Goal: Task Accomplishment & Management: Complete application form

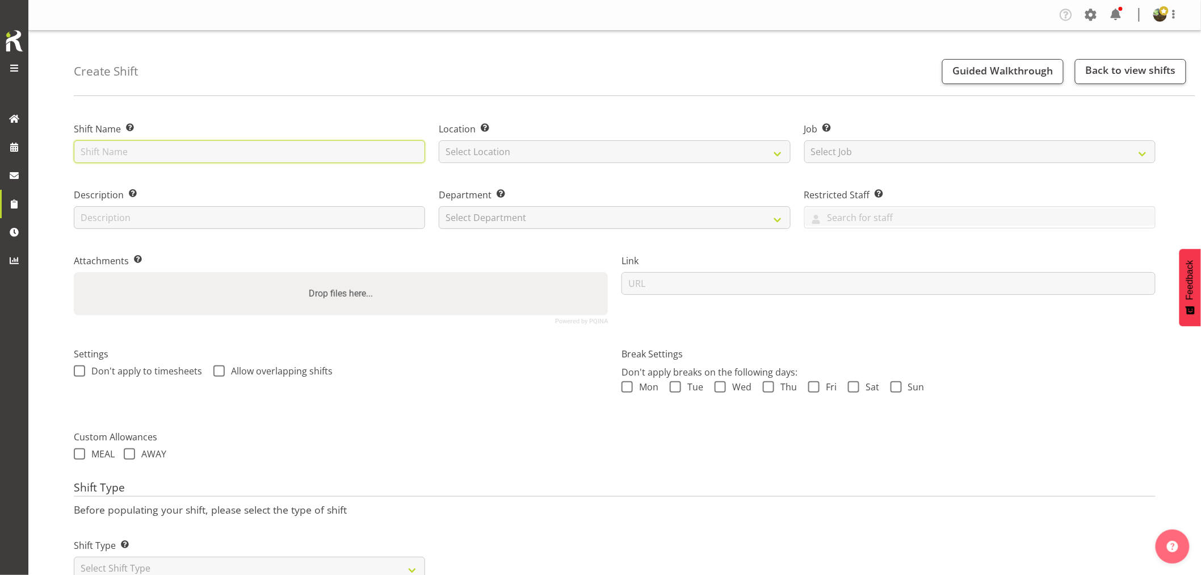
click at [211, 150] on input "text" at bounding box center [249, 151] width 351 height 23
click at [927, 152] on select "Select Job Create new job 1 Carlton Events 1 [PERSON_NAME][GEOGRAPHIC_DATA] 1 […" at bounding box center [980, 151] width 351 height 23
click at [473, 412] on div "Settings Don't apply to timesheets Allow overlapping shifts" at bounding box center [341, 376] width 548 height 90
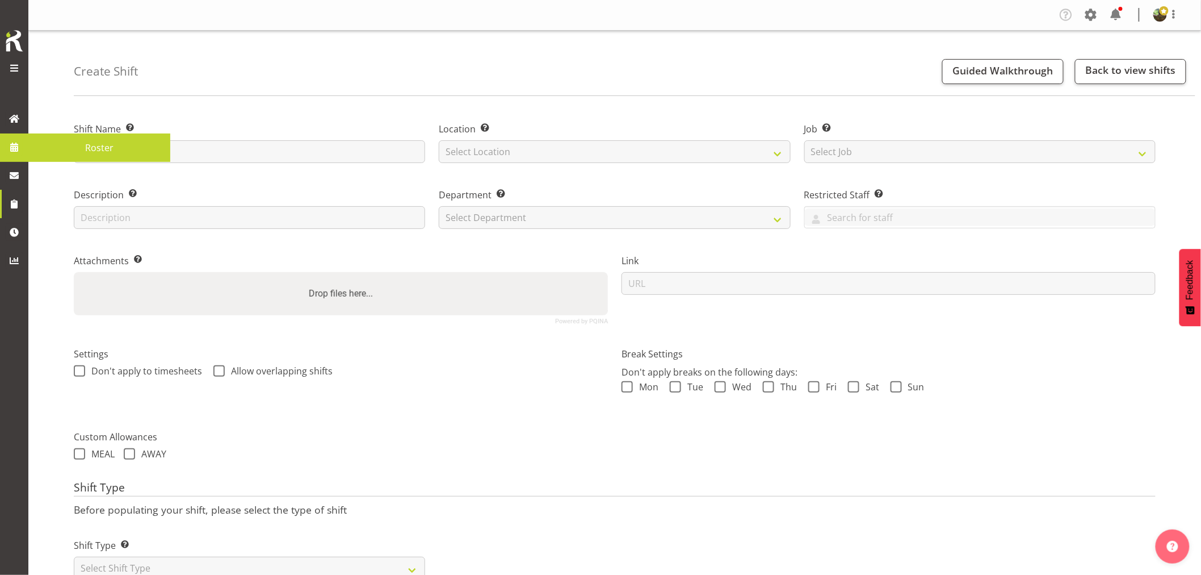
click at [112, 149] on span "Roster" at bounding box center [99, 147] width 131 height 17
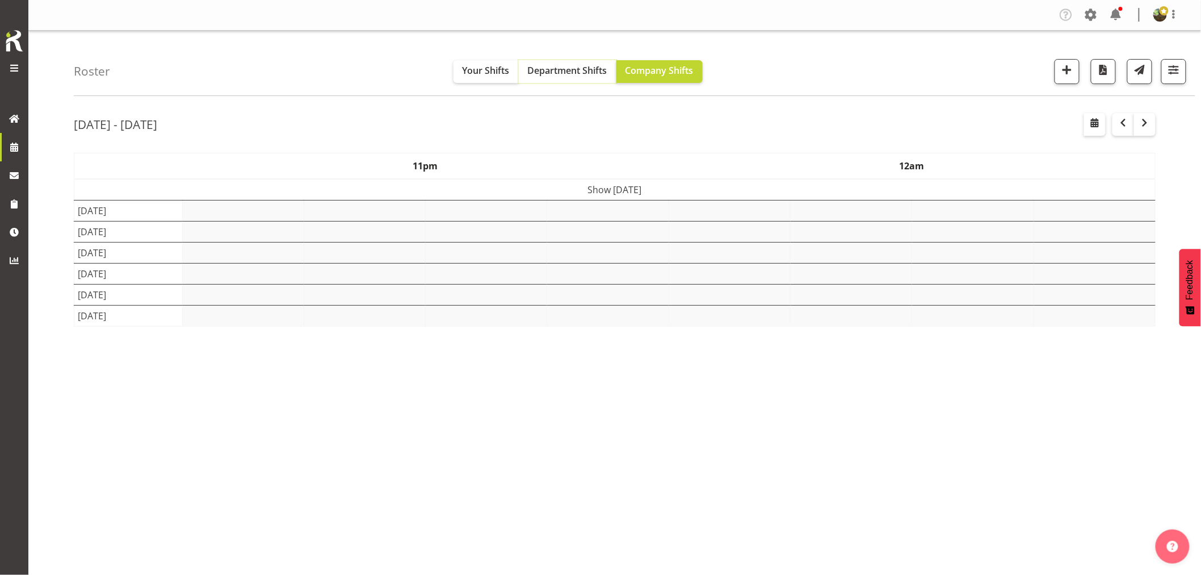
click at [562, 70] on span "Department Shifts" at bounding box center [567, 70] width 79 height 12
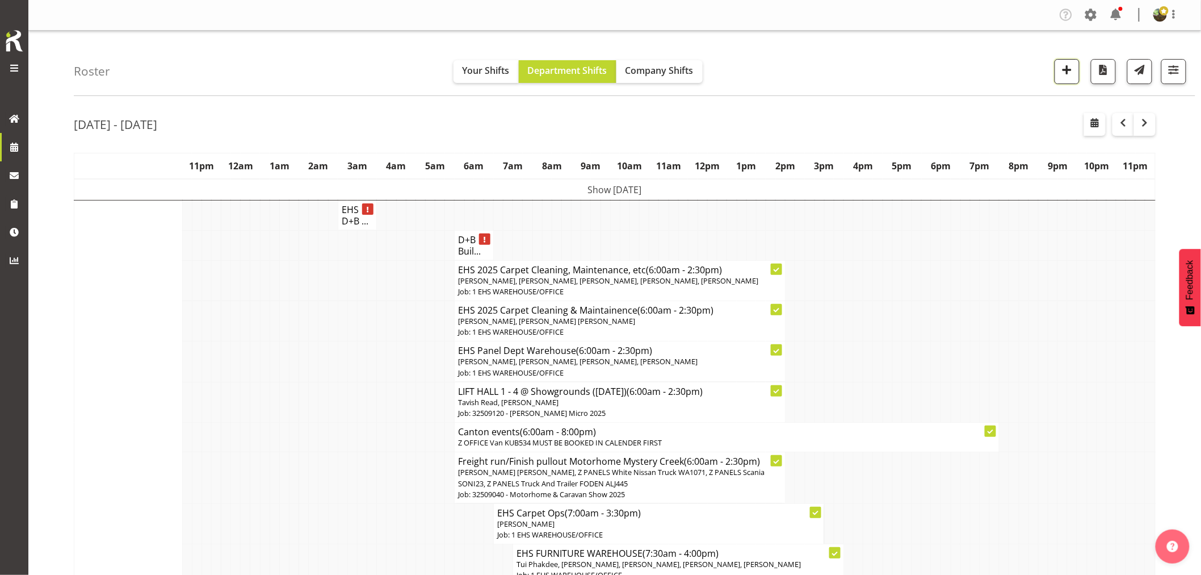
click at [1068, 73] on span "button" at bounding box center [1067, 69] width 15 height 15
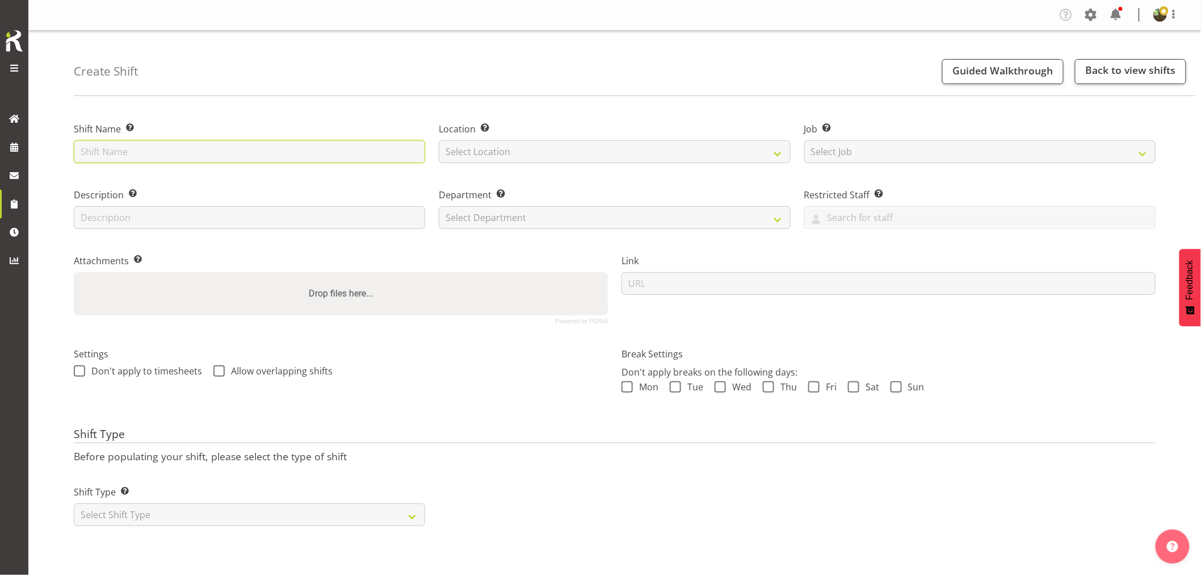
click at [276, 151] on input "text" at bounding box center [249, 151] width 351 height 23
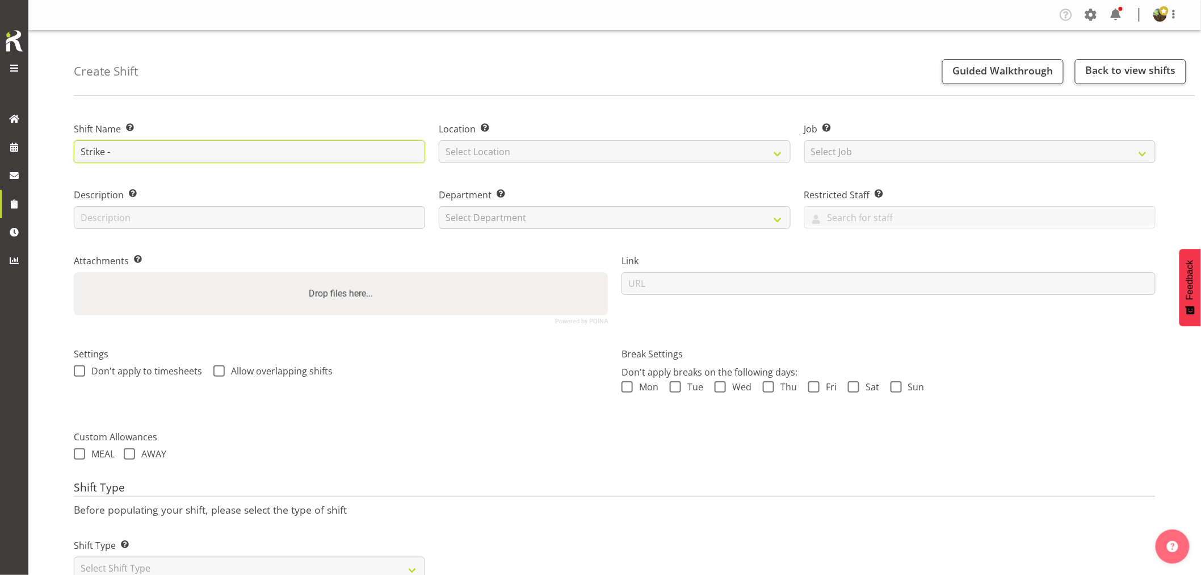
click at [281, 154] on input "Strike -" at bounding box center [249, 151] width 351 height 23
type input "Strike - Master Joiners 2025"
click at [472, 157] on select "Select Location EHS RYMER" at bounding box center [614, 151] width 351 height 23
select select "35"
click at [439, 140] on select "Select Location EHS RYMER" at bounding box center [614, 151] width 351 height 23
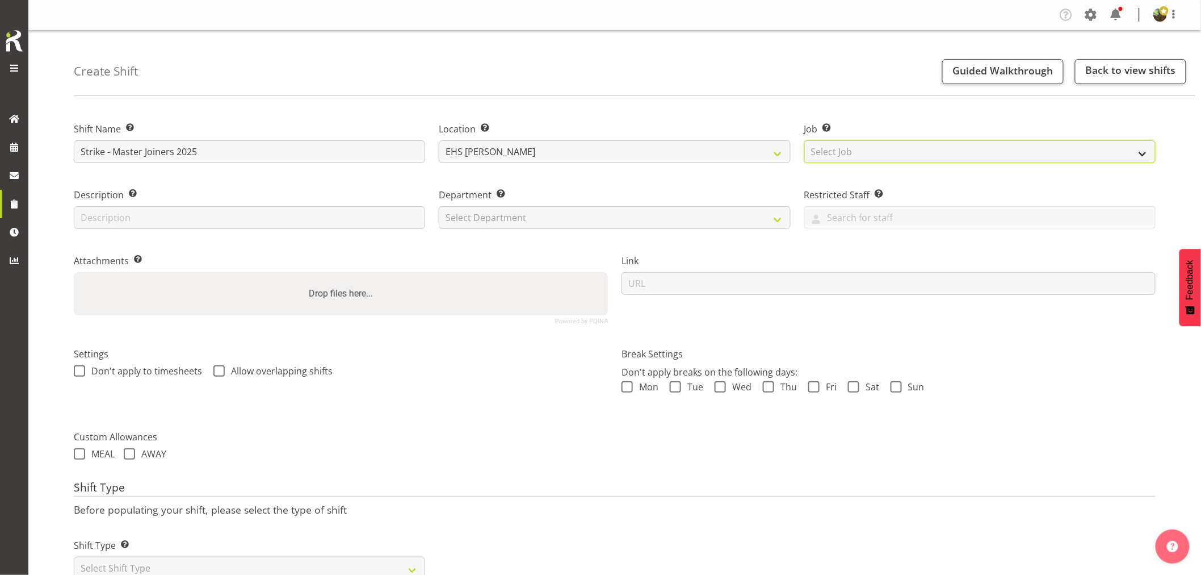
click at [878, 152] on select "Select Job Create new job 1 Carlton Events 1 Carlton Hamilton 1 Carlton Welling…" at bounding box center [980, 151] width 351 height 23
select select "9797"
click at [805, 140] on select "Select Job Create new job 1 Carlton Events 1 Carlton Hamilton 1 Carlton Welling…" at bounding box center [980, 151] width 351 height 23
click at [612, 220] on select "Select Department EHS AKL FURNITURE" at bounding box center [614, 217] width 351 height 23
select select "38"
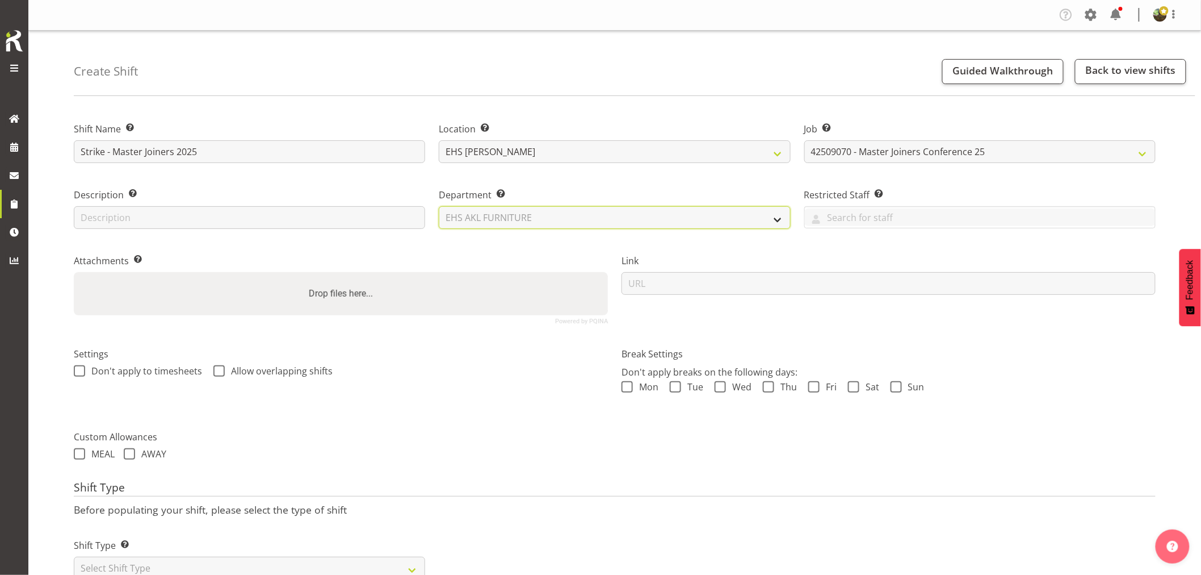
click at [439, 206] on select "Select Department EHS AKL FURNITURE" at bounding box center [614, 217] width 351 height 23
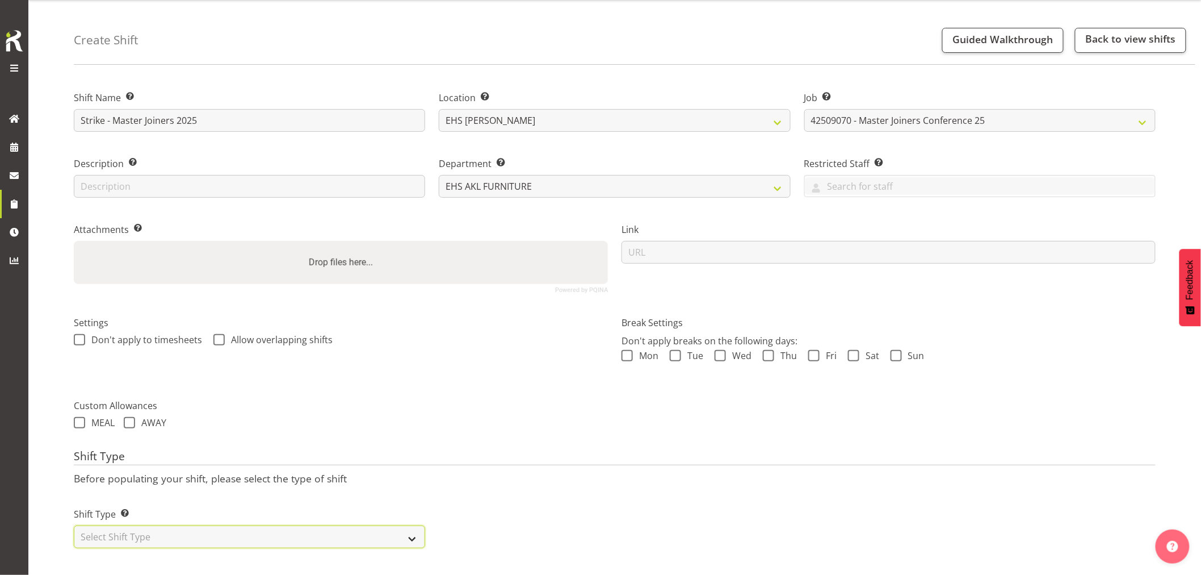
click at [223, 525] on select "Select Shift Type One Off Shift Recurring Shift Rotating Shift" at bounding box center [249, 536] width 351 height 23
select select "one_off"
click at [74, 525] on select "Select Shift Type One Off Shift Recurring Shift Rotating Shift" at bounding box center [249, 536] width 351 height 23
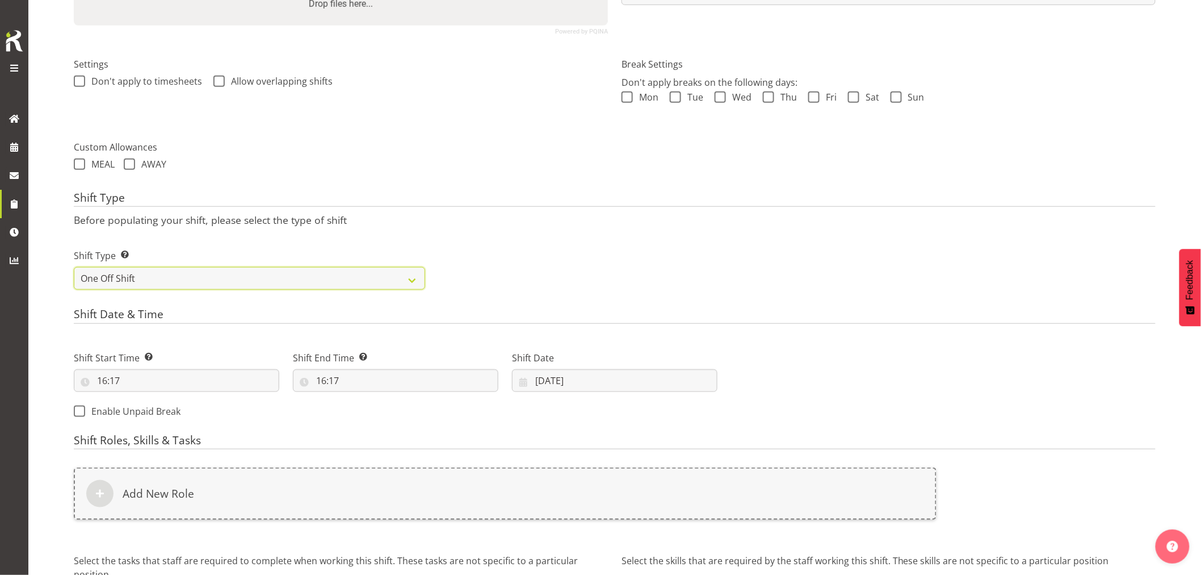
scroll to position [293, 0]
click at [108, 381] on input "16:17" at bounding box center [177, 377] width 206 height 23
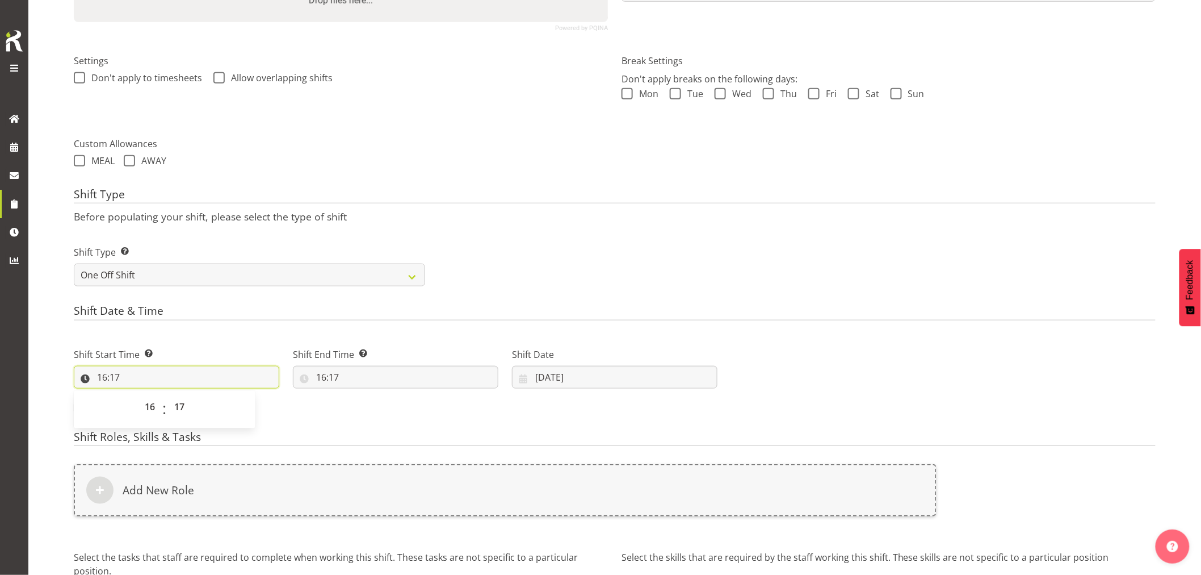
click at [114, 382] on input "16:17" at bounding box center [177, 377] width 206 height 23
click at [114, 385] on input "16:17" at bounding box center [177, 377] width 206 height 23
drag, startPoint x: 154, startPoint y: 408, endPoint x: 155, endPoint y: 401, distance: 6.3
click at [154, 408] on select "00 01 02 03 04 05 06 07 08 09 10 11 12 13 14 15 16 17 18 19 20 21 22 23" at bounding box center [152, 406] width 26 height 23
select select "7"
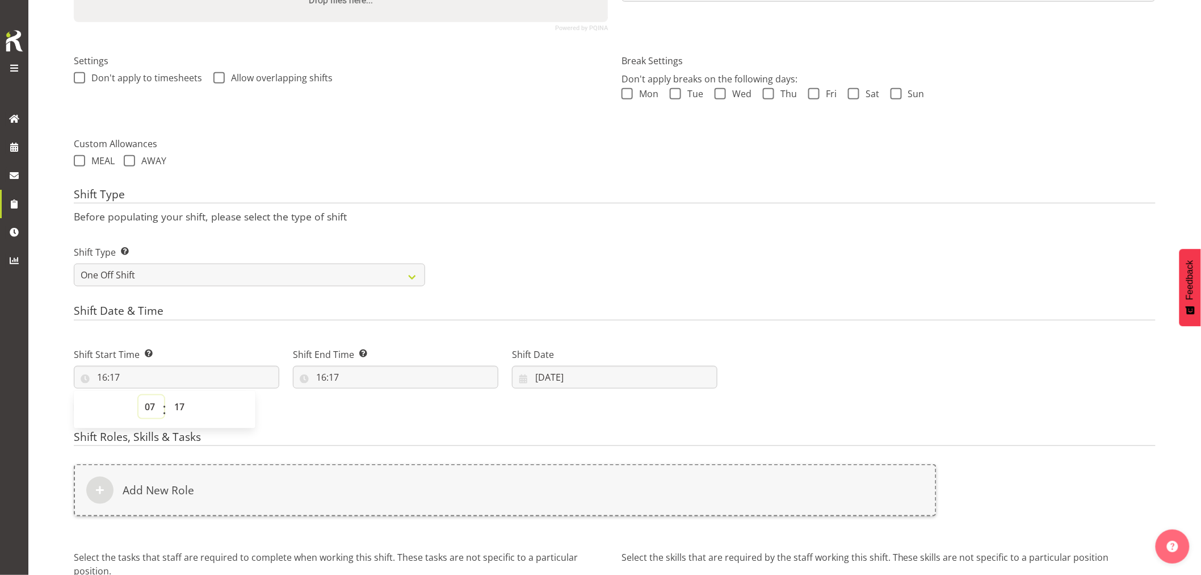
click at [139, 395] on select "00 01 02 03 04 05 06 07 08 09 10 11 12 13 14 15 16 17 18 19 20 21 22 23" at bounding box center [152, 406] width 26 height 23
type input "07:17"
click at [182, 405] on select "00 01 02 03 04 05 06 07 08 09 10 11 12 13 14 15 16 17 18 19 20 21 22 23 24 25 2…" at bounding box center [181, 406] width 26 height 23
select select "0"
click at [168, 395] on select "00 01 02 03 04 05 06 07 08 09 10 11 12 13 14 15 16 17 18 19 20 21 22 23 24 25 2…" at bounding box center [181, 406] width 26 height 23
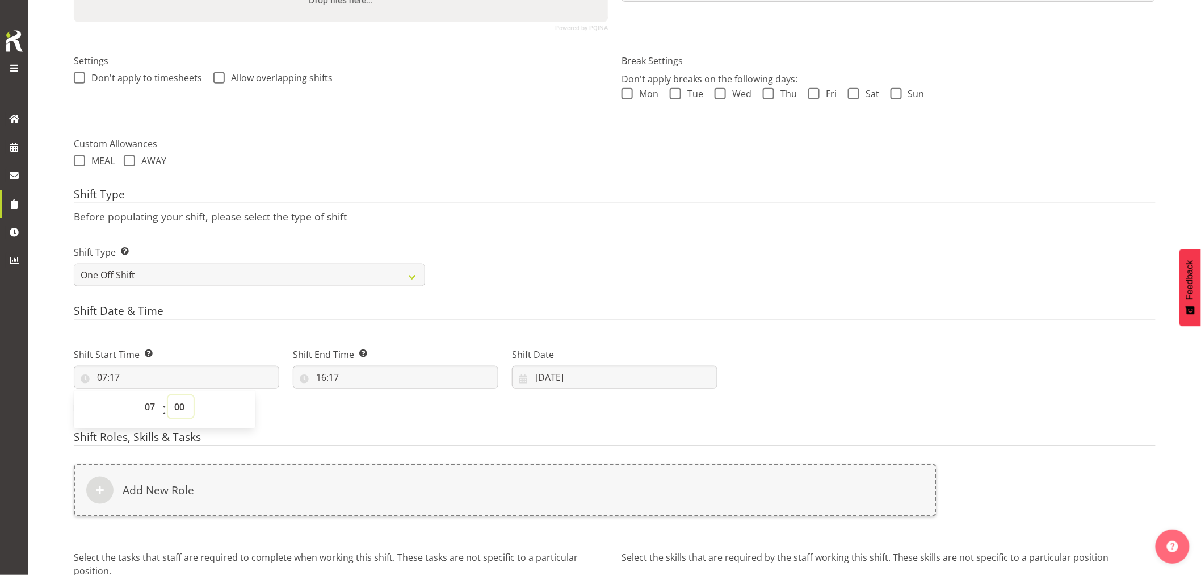
type input "07:00"
click at [333, 378] on input "16:17" at bounding box center [396, 377] width 206 height 23
click at [367, 410] on select "00 01 02 03 04 05 06 07 08 09 10 11 12 13 14 15 16 17 18 19 20 21 22 23" at bounding box center [371, 406] width 26 height 23
click at [366, 410] on select "00 01 02 03 04 05 06 07 08 09 10 11 12 13 14 15 16 17 18 19 20 21 22 23" at bounding box center [371, 406] width 26 height 23
select select "15"
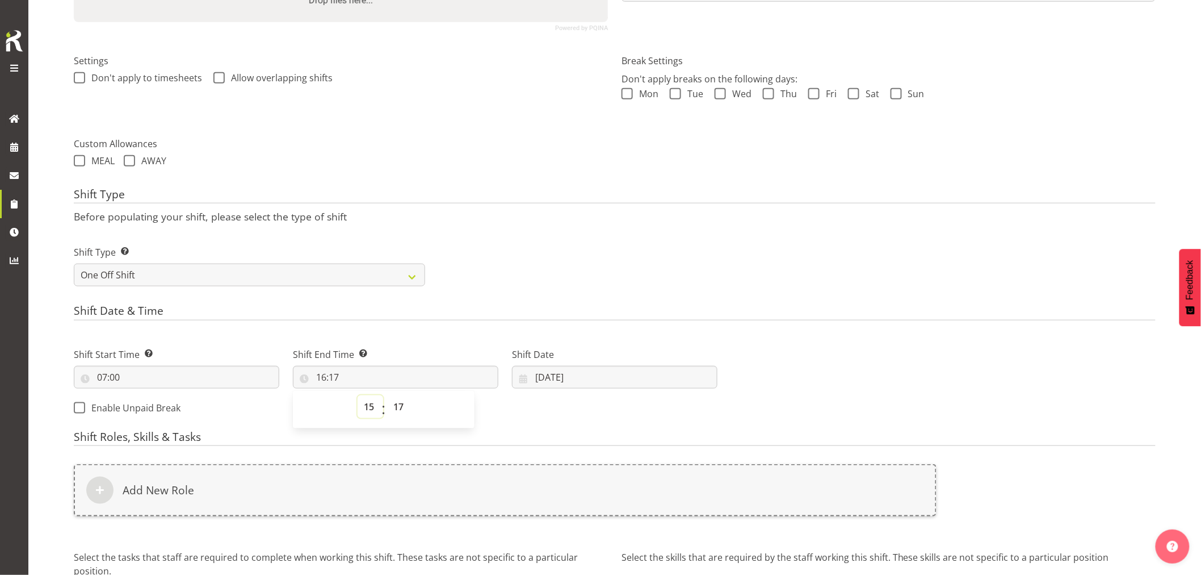
click at [358, 395] on select "00 01 02 03 04 05 06 07 08 09 10 11 12 13 14 15 16 17 18 19 20 21 22 23" at bounding box center [371, 406] width 26 height 23
type input "15:17"
click at [401, 408] on select "00 01 02 03 04 05 06 07 08 09 10 11 12 13 14 15 16 17 18 19 20 21 22 23 24 25 2…" at bounding box center [400, 406] width 26 height 23
select select "0"
click at [387, 395] on select "00 01 02 03 04 05 06 07 08 09 10 11 12 13 14 15 16 17 18 19 20 21 22 23 24 25 2…" at bounding box center [400, 406] width 26 height 23
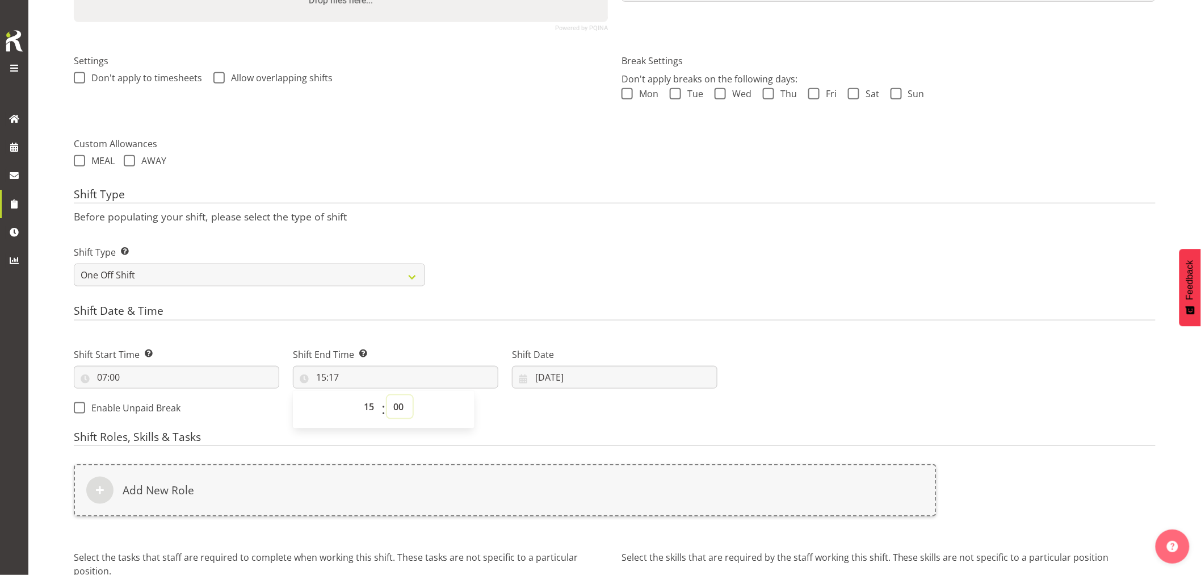
type input "15:00"
click at [552, 375] on input "[DATE]" at bounding box center [615, 377] width 206 height 23
click at [683, 512] on span "20" at bounding box center [683, 511] width 9 height 11
type input "20/09/2025"
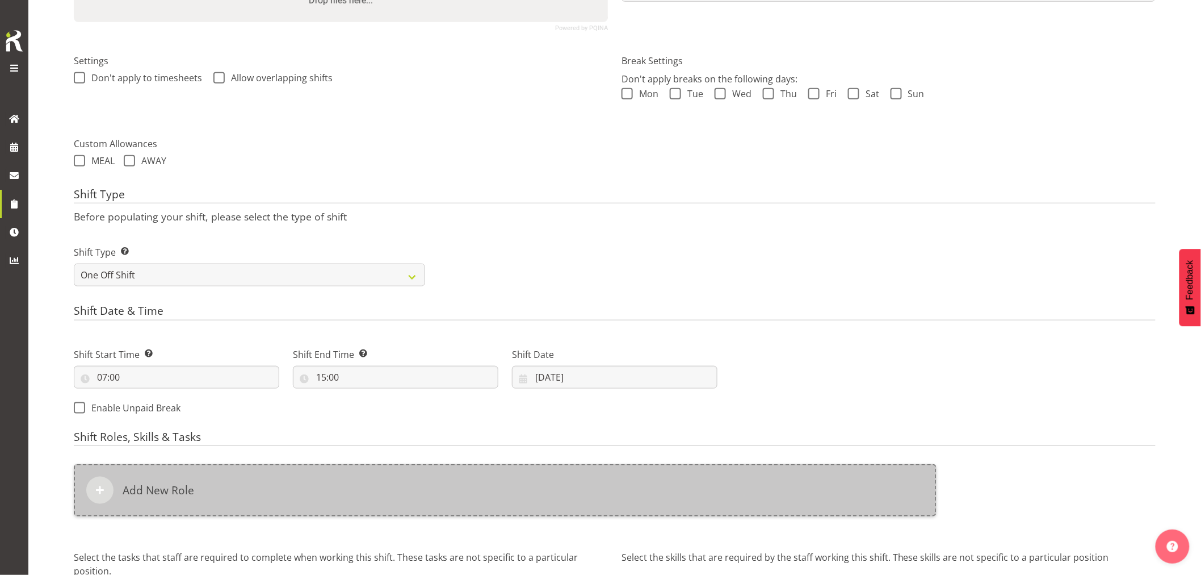
click at [308, 490] on div "Add New Role" at bounding box center [505, 490] width 863 height 52
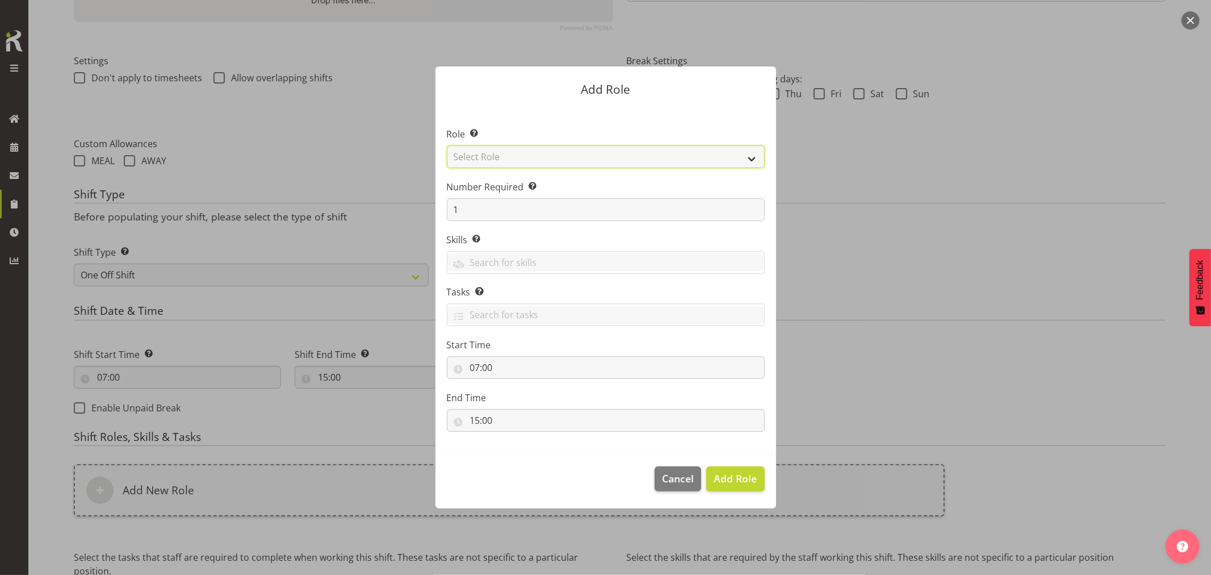
click at [601, 159] on select "Select Role ACCOUNT MANAGER ACCOUNT MANAGER DW ACCOUNTS AKL DIANNA VEHICLES AKL…" at bounding box center [606, 156] width 318 height 23
select select "81"
click at [447, 145] on select "Select Role ACCOUNT MANAGER ACCOUNT MANAGER DW ACCOUNTS AKL DIANNA VEHICLES AKL…" at bounding box center [606, 156] width 318 height 23
click at [740, 472] on span "Add Role" at bounding box center [735, 478] width 43 height 14
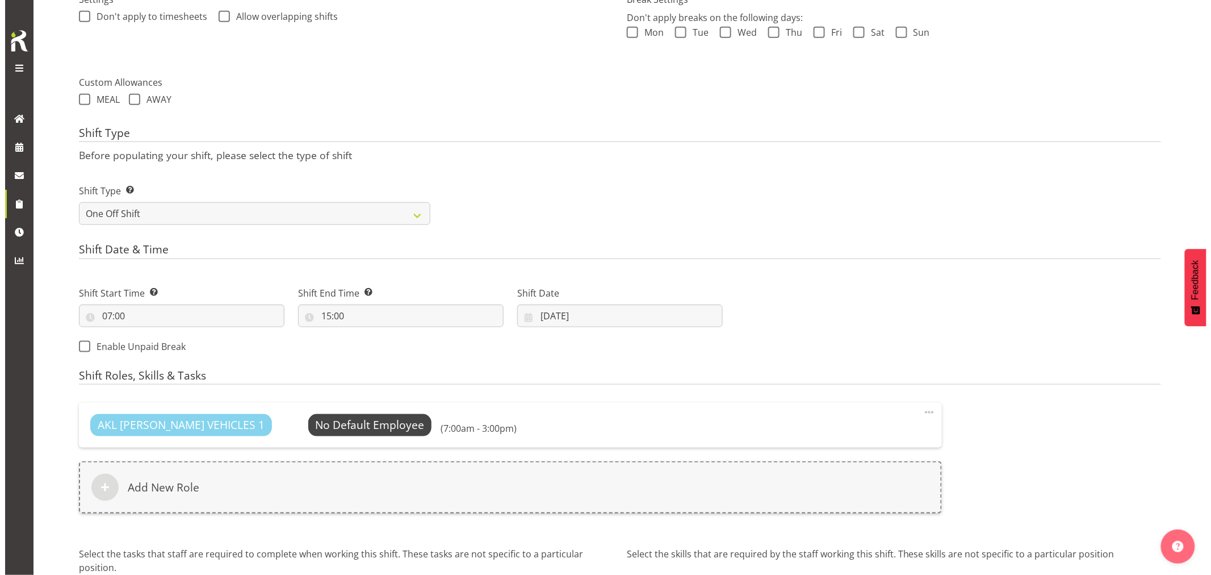
scroll to position [463, 0]
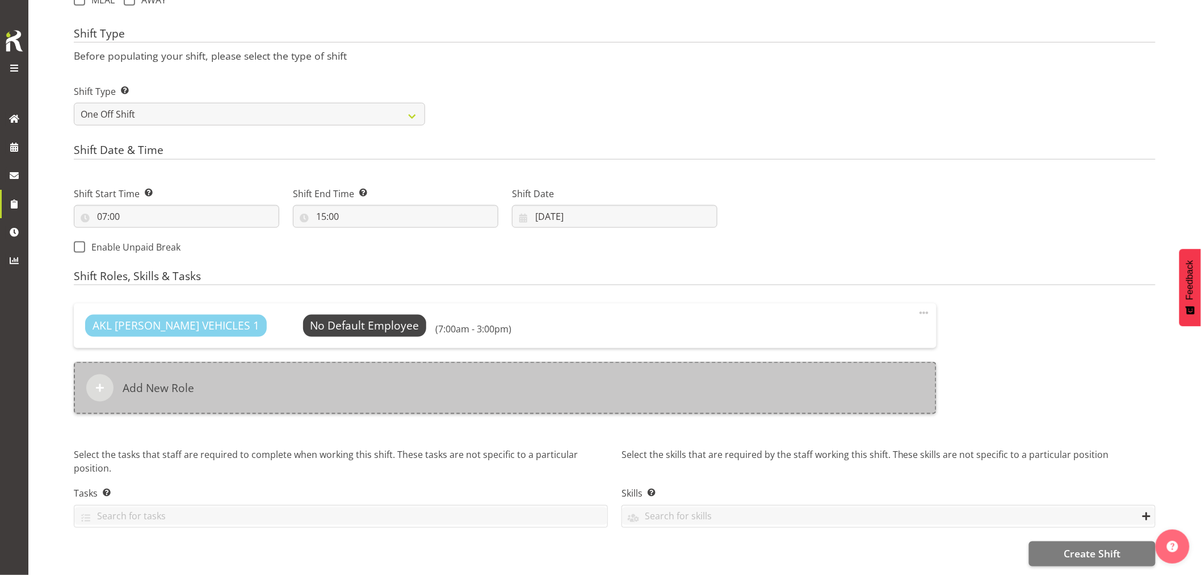
click at [368, 373] on div "Add New Role" at bounding box center [505, 388] width 863 height 52
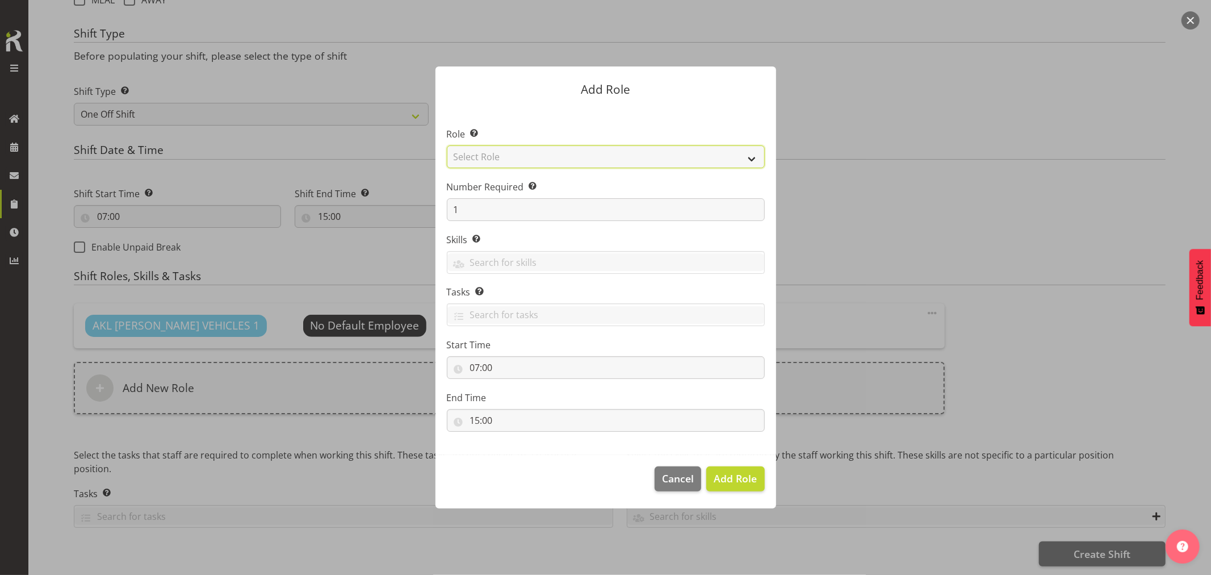
click at [623, 157] on select "Select Role ACCOUNT MANAGER ACCOUNT MANAGER DW ACCOUNTS AKL DIANNA VEHICLES AKL…" at bounding box center [606, 156] width 318 height 23
select select "189"
click at [447, 145] on select "Select Role ACCOUNT MANAGER ACCOUNT MANAGER DW ACCOUNTS AKL DIANNA VEHICLES AKL…" at bounding box center [606, 156] width 318 height 23
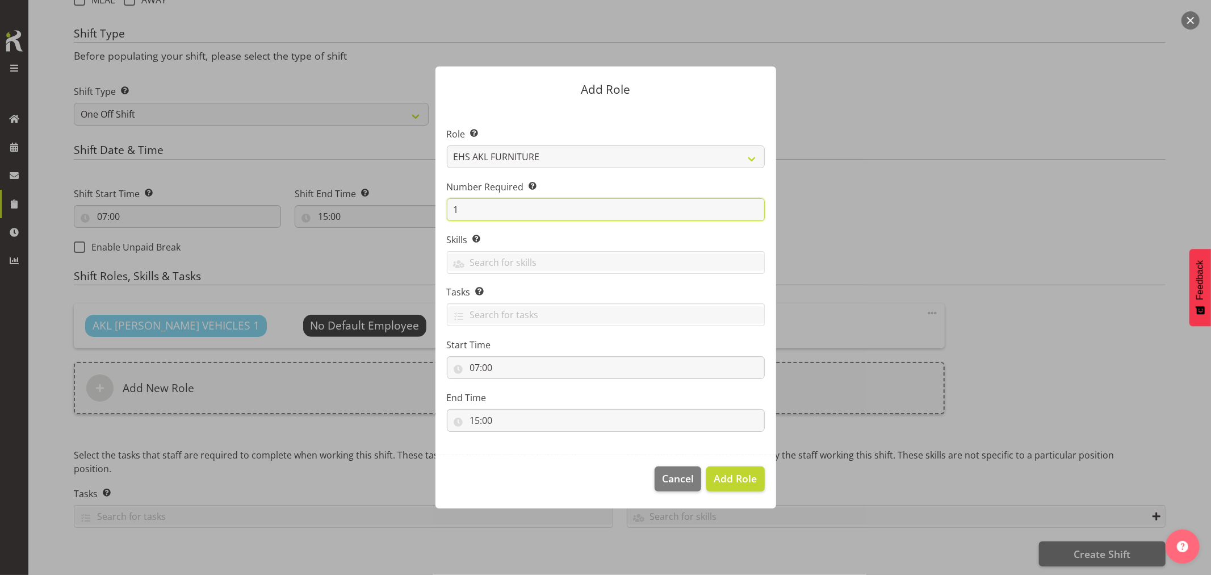
click at [540, 211] on input "1" at bounding box center [606, 209] width 318 height 23
type input "2"
click at [693, 466] on button "Add 2 Roles" at bounding box center [729, 478] width 72 height 25
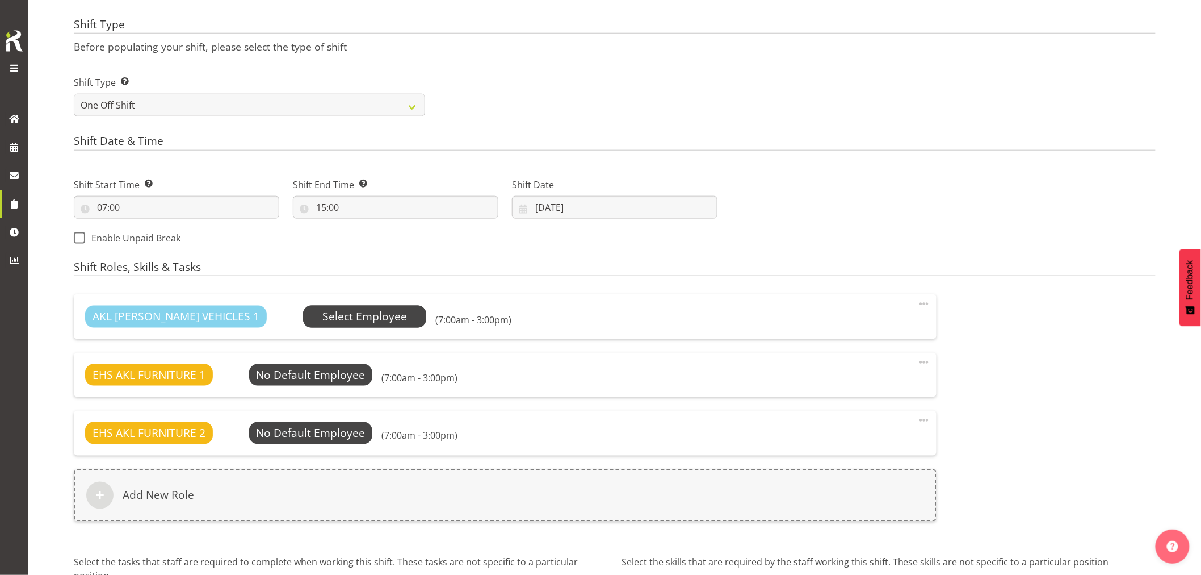
click at [322, 319] on span "Select Employee" at bounding box center [364, 316] width 85 height 16
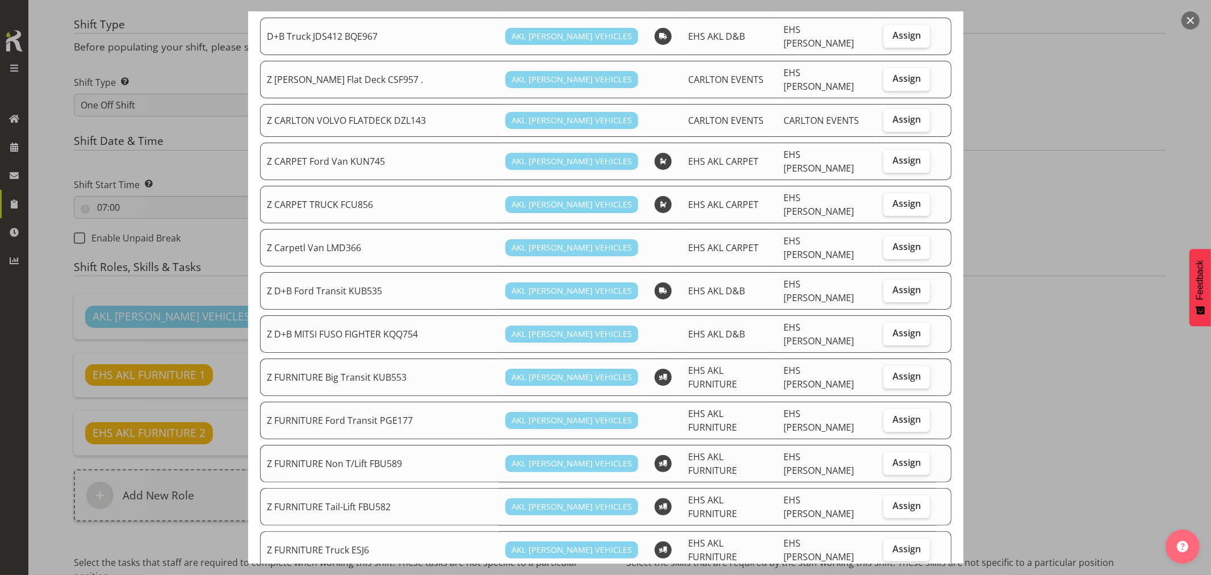
scroll to position [126, 0]
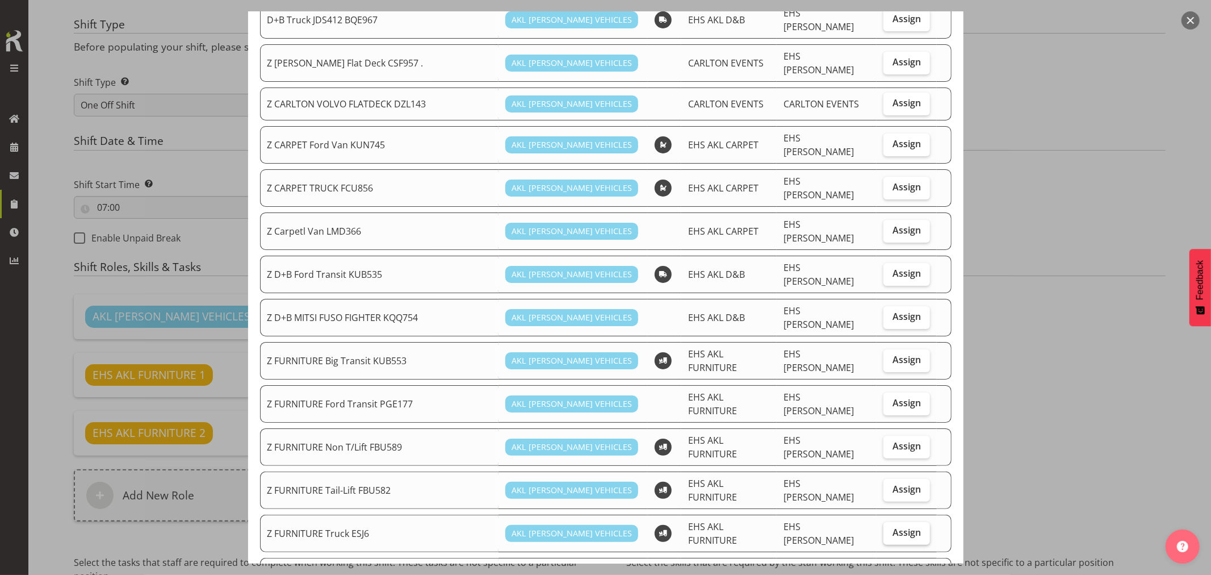
click at [893, 526] on span "Assign" at bounding box center [907, 531] width 28 height 11
click at [883, 529] on input "Assign" at bounding box center [886, 532] width 7 height 7
checkbox input "true"
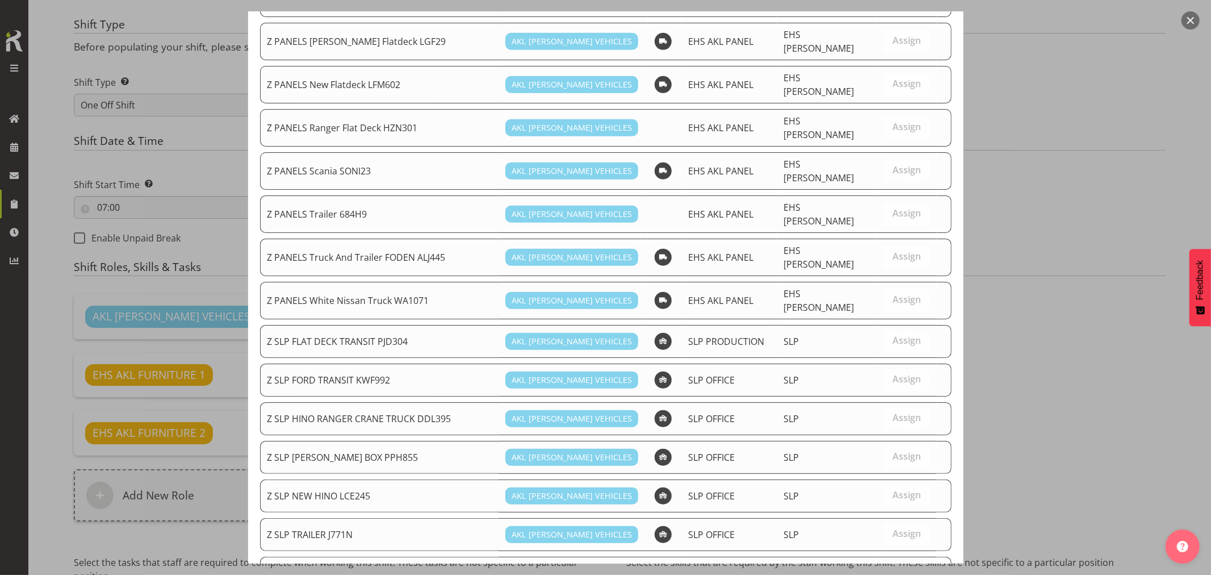
scroll to position [790, 0]
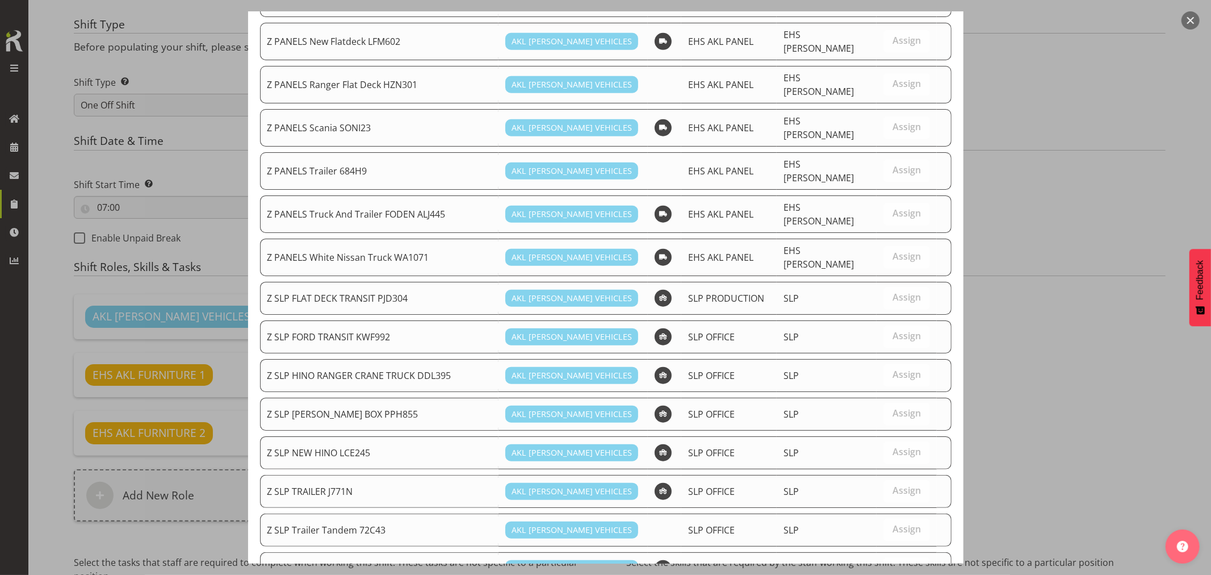
drag, startPoint x: 865, startPoint y: 529, endPoint x: 853, endPoint y: 521, distance: 14.2
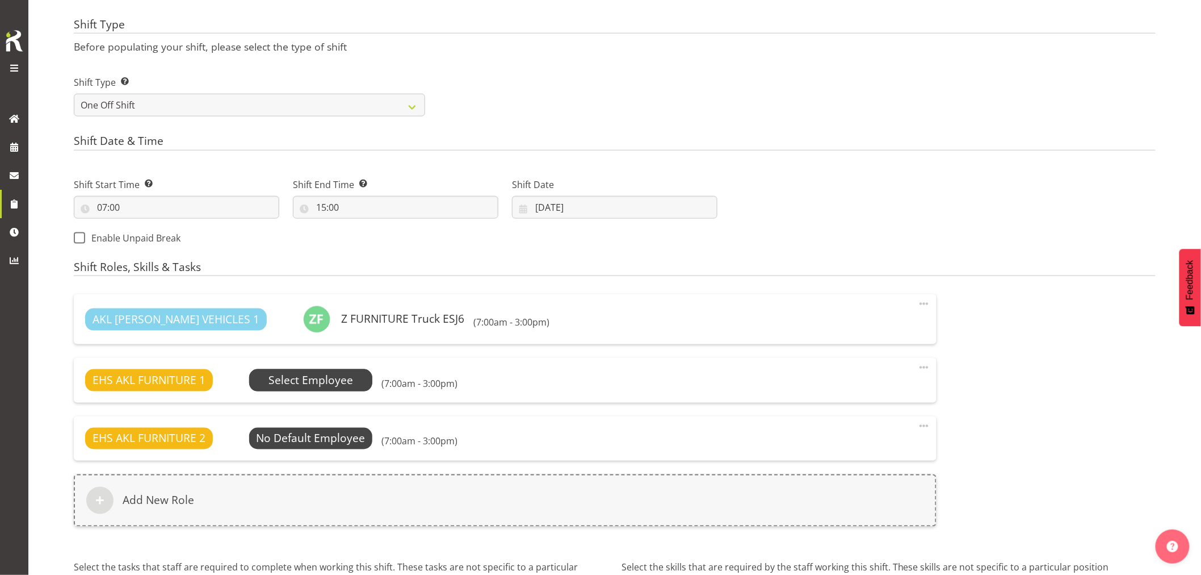
click at [307, 371] on span "Select Employee" at bounding box center [311, 380] width 124 height 22
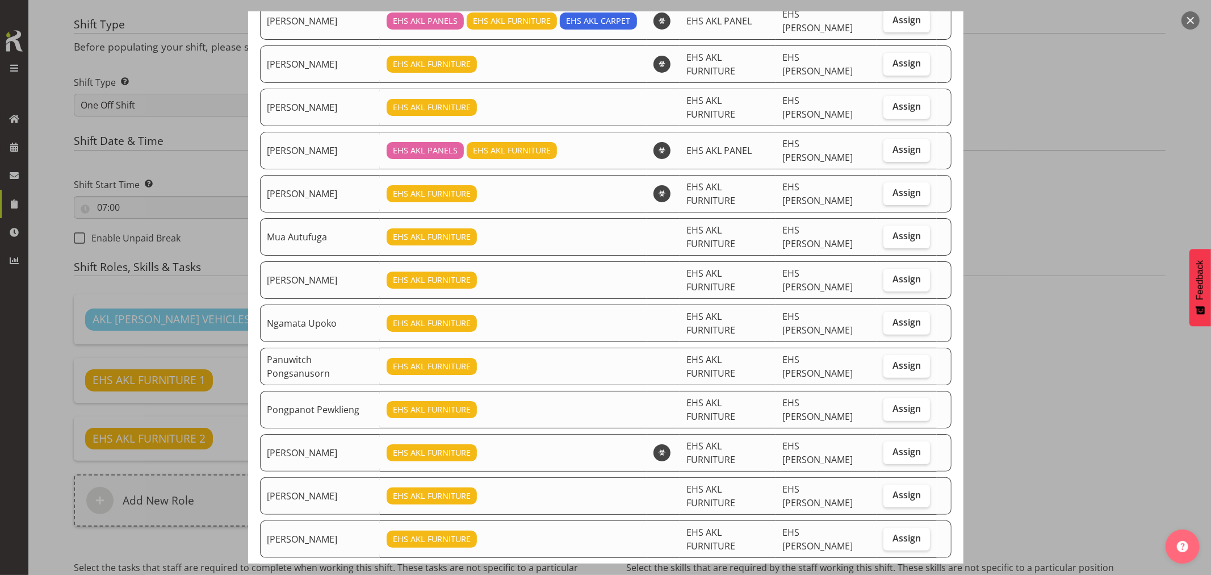
scroll to position [189, 0]
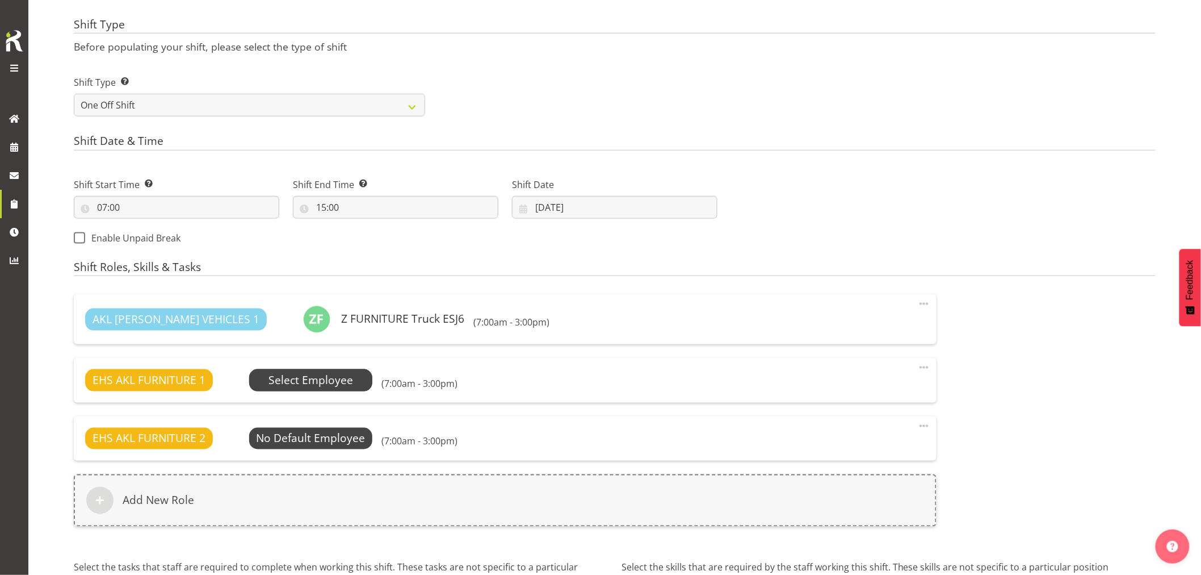
click at [332, 381] on span "Select Employee" at bounding box center [311, 380] width 85 height 16
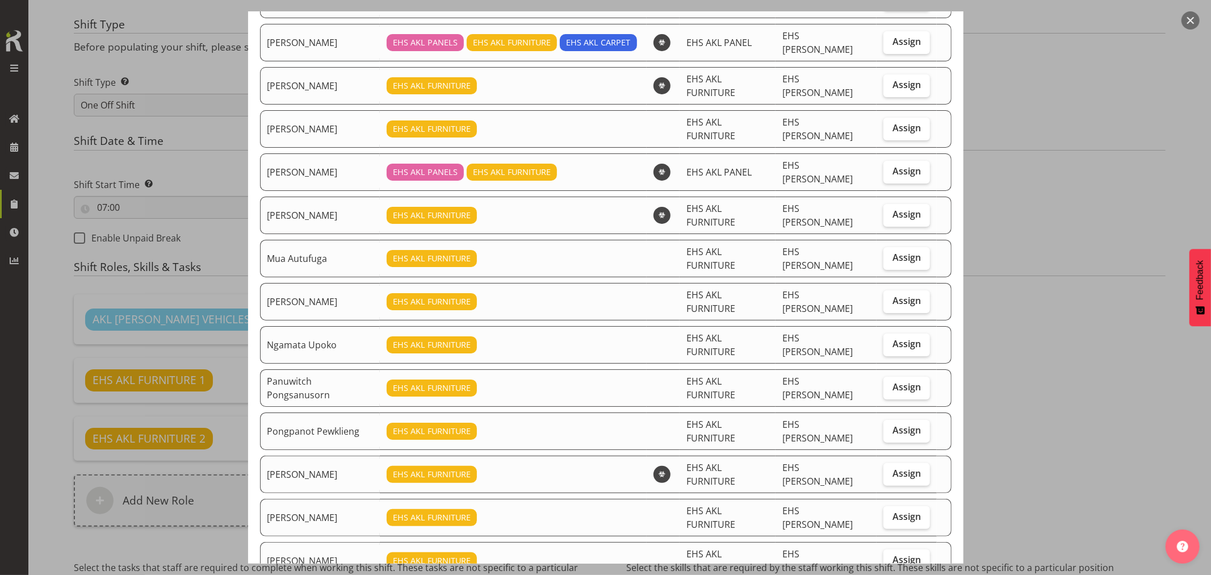
scroll to position [83, 0]
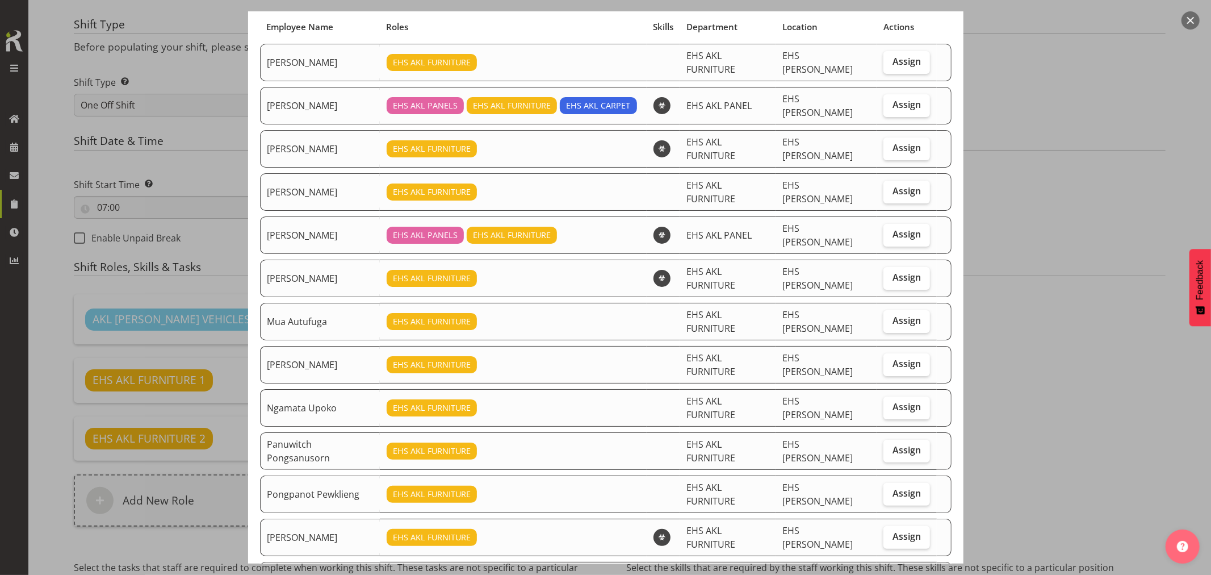
click at [1199, 18] on button "button" at bounding box center [1191, 20] width 18 height 18
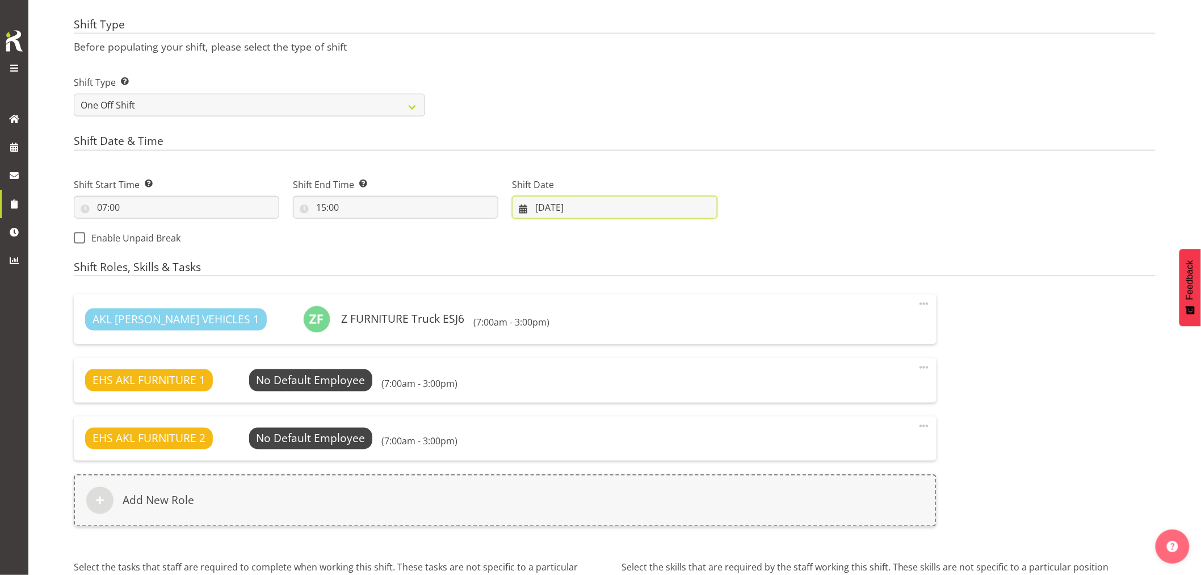
click at [566, 207] on input "20/09/2025" at bounding box center [615, 207] width 206 height 23
click at [682, 341] on span "20" at bounding box center [683, 341] width 9 height 11
click at [332, 375] on span "Select Employee" at bounding box center [311, 380] width 85 height 16
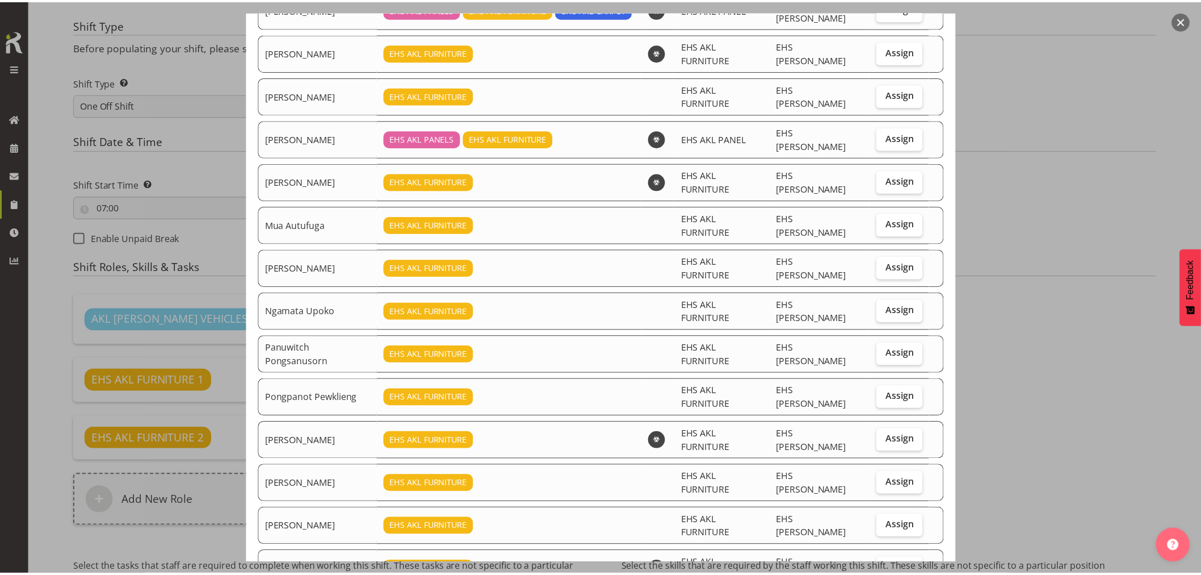
scroll to position [210, 0]
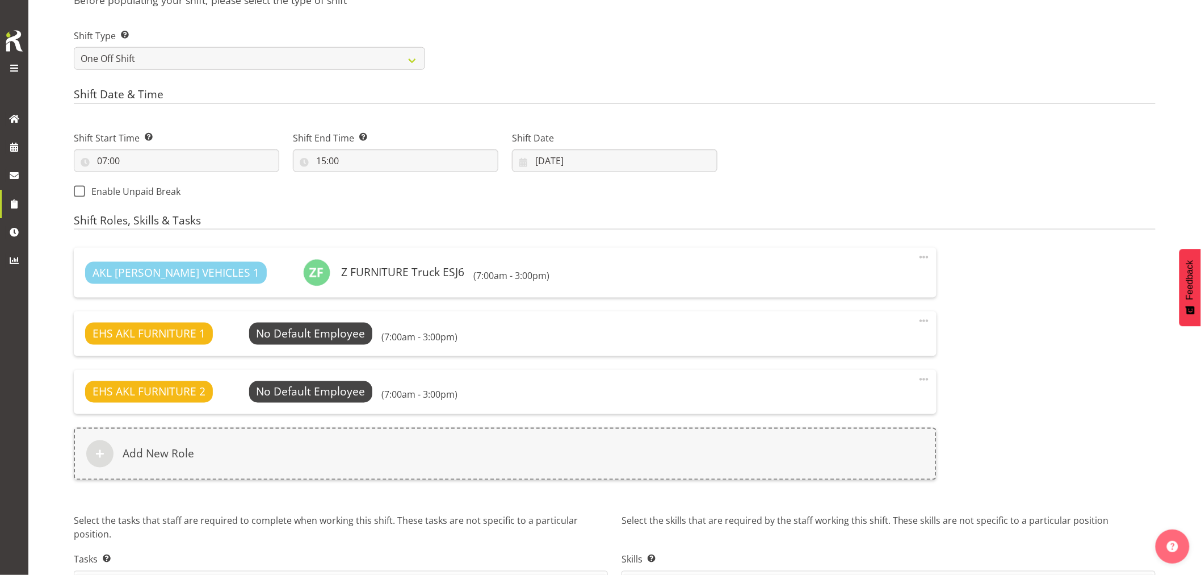
scroll to position [585, 0]
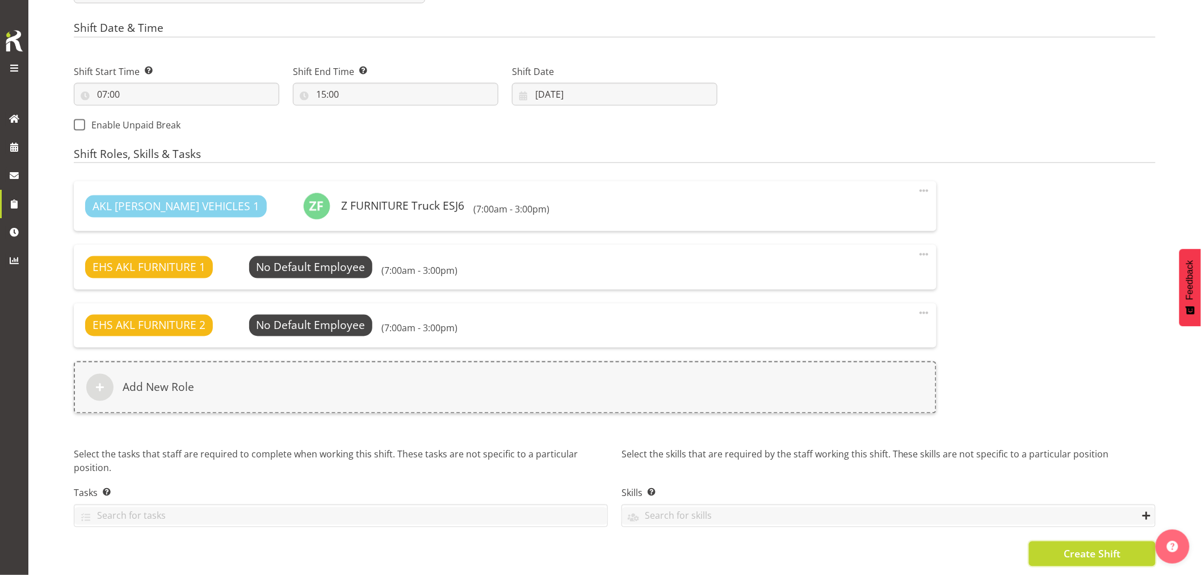
click at [1080, 548] on span "Create Shift" at bounding box center [1092, 553] width 57 height 15
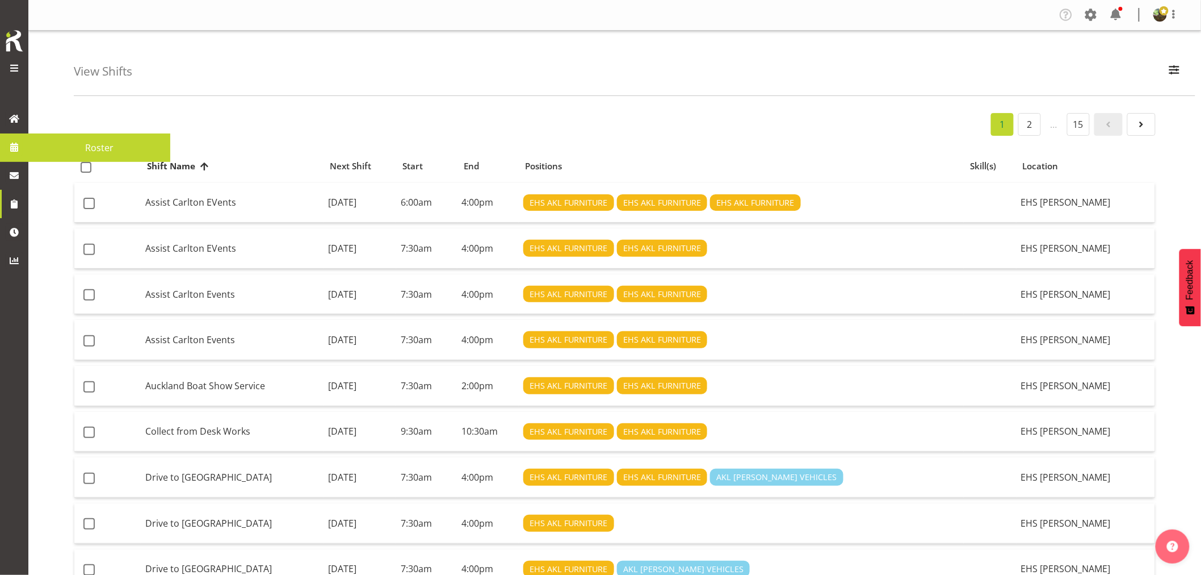
click at [83, 149] on span "Roster" at bounding box center [99, 147] width 131 height 17
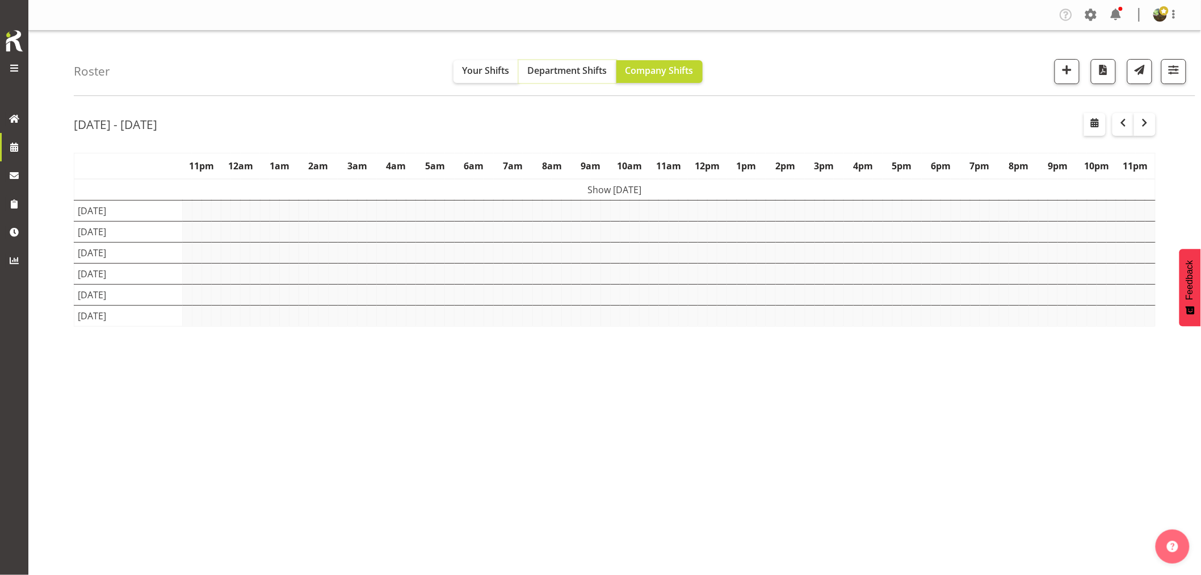
click at [559, 77] on button "Department Shifts" at bounding box center [568, 71] width 98 height 23
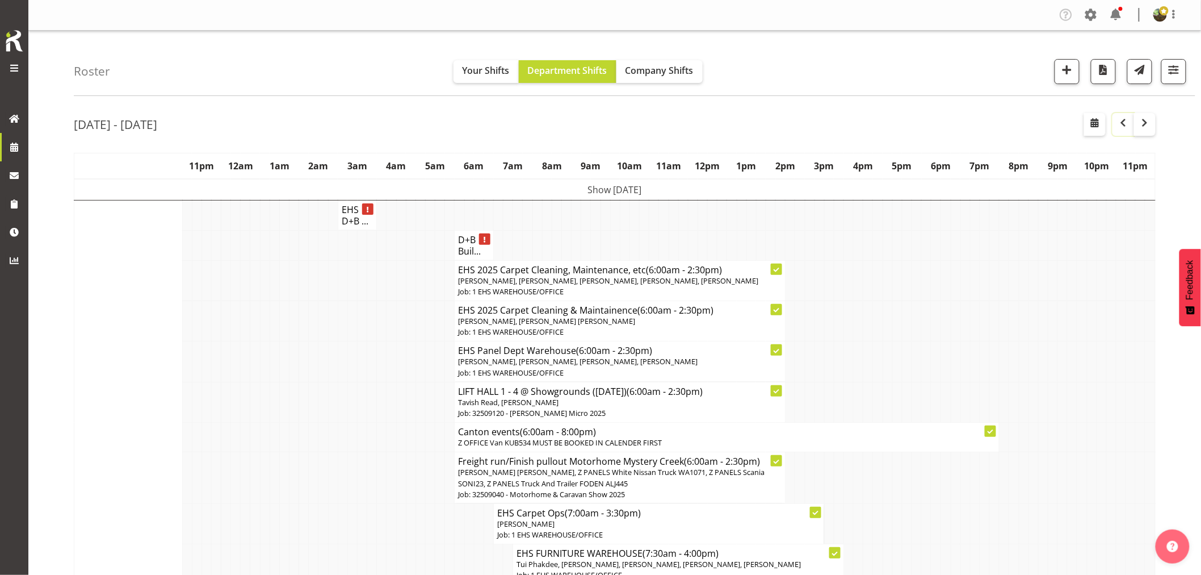
click at [1122, 123] on span "button" at bounding box center [1124, 123] width 14 height 14
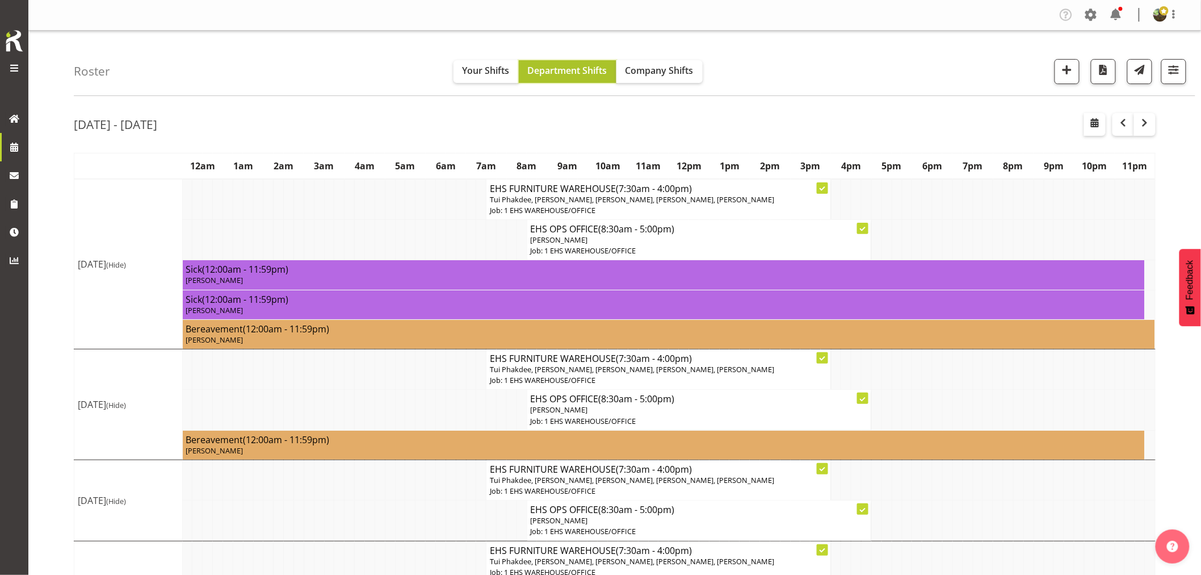
click at [597, 76] on span "Department Shifts" at bounding box center [567, 70] width 79 height 12
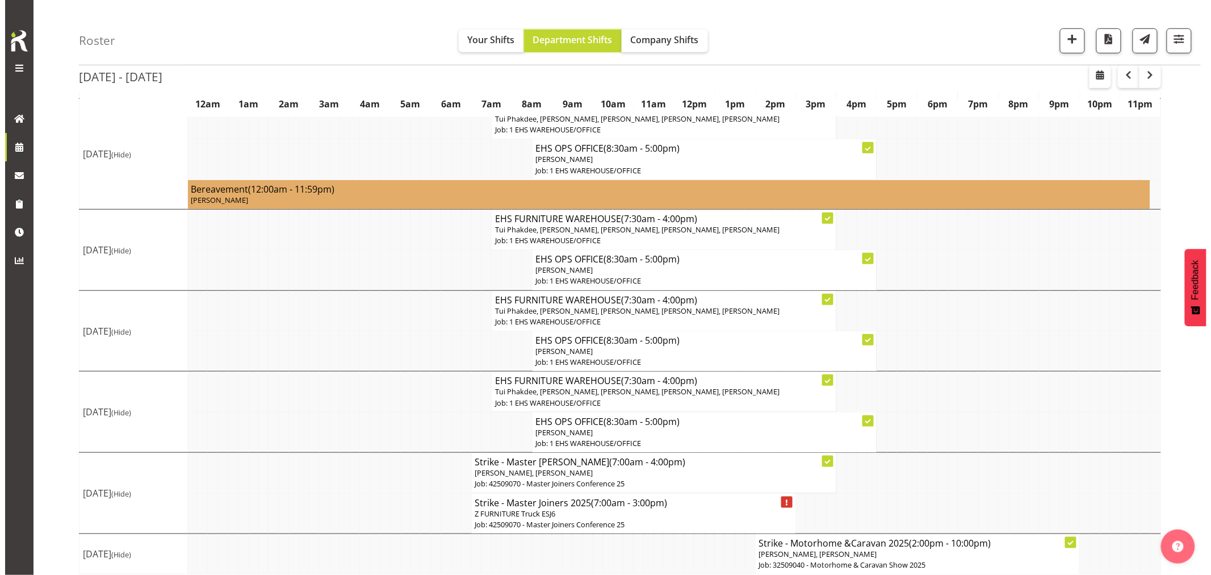
scroll to position [259, 0]
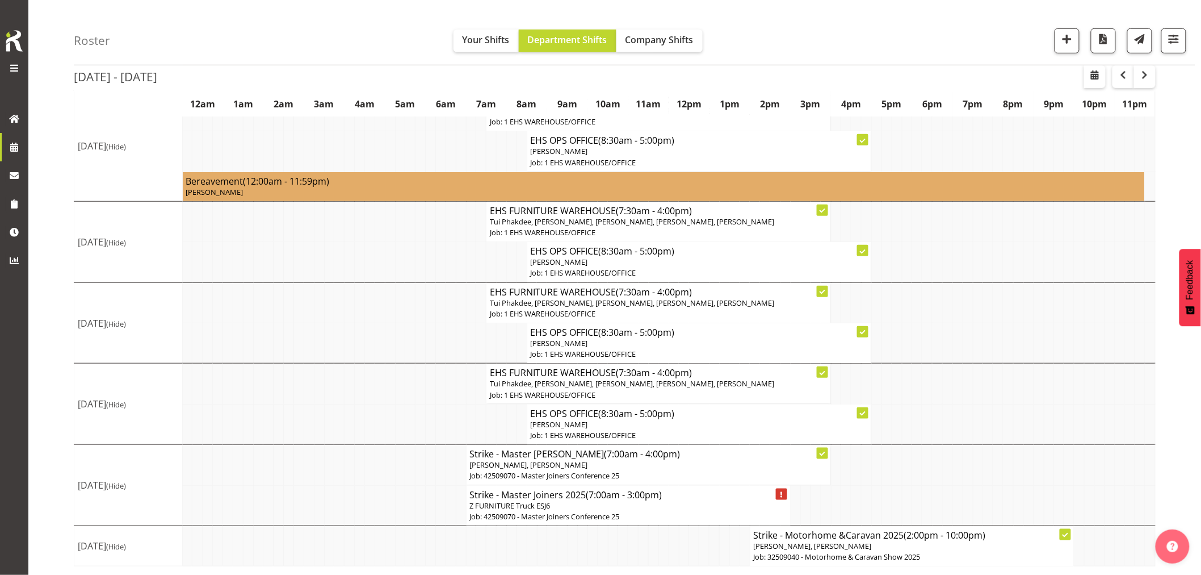
drag, startPoint x: 727, startPoint y: 503, endPoint x: 676, endPoint y: 501, distance: 51.1
click at [674, 501] on p "Z FURNITURE Truck ESJ6" at bounding box center [628, 505] width 317 height 11
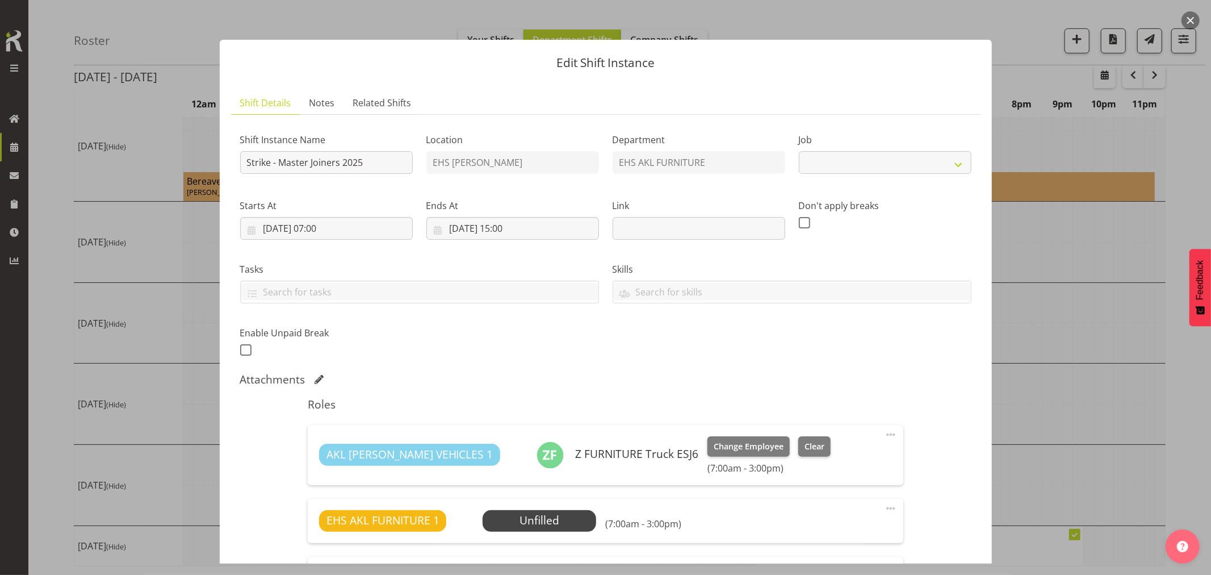
select select "9797"
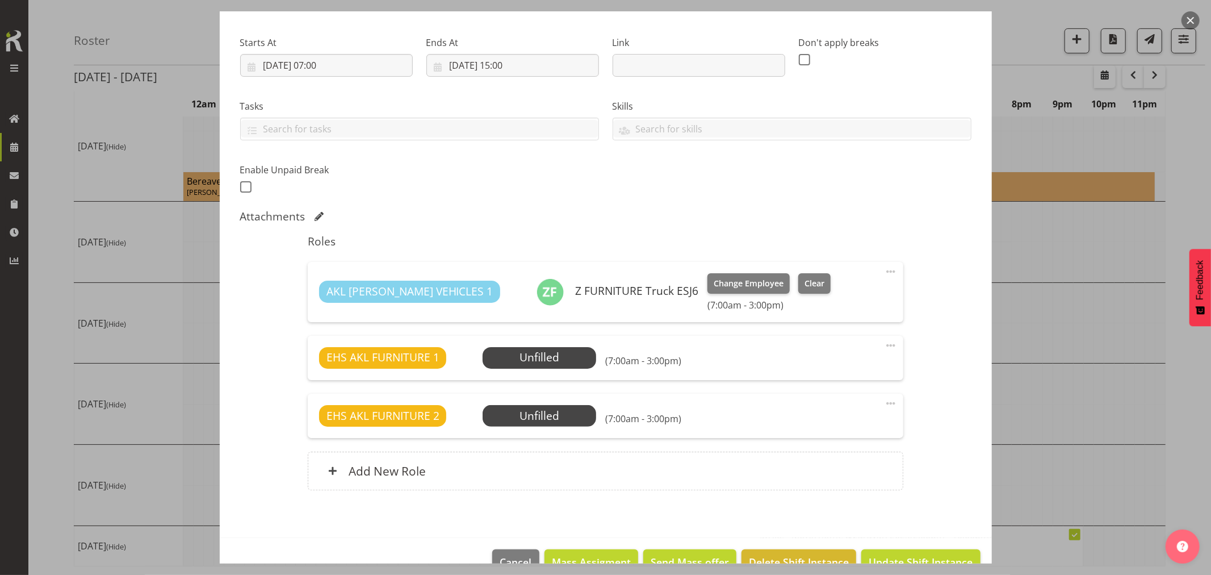
scroll to position [191, 0]
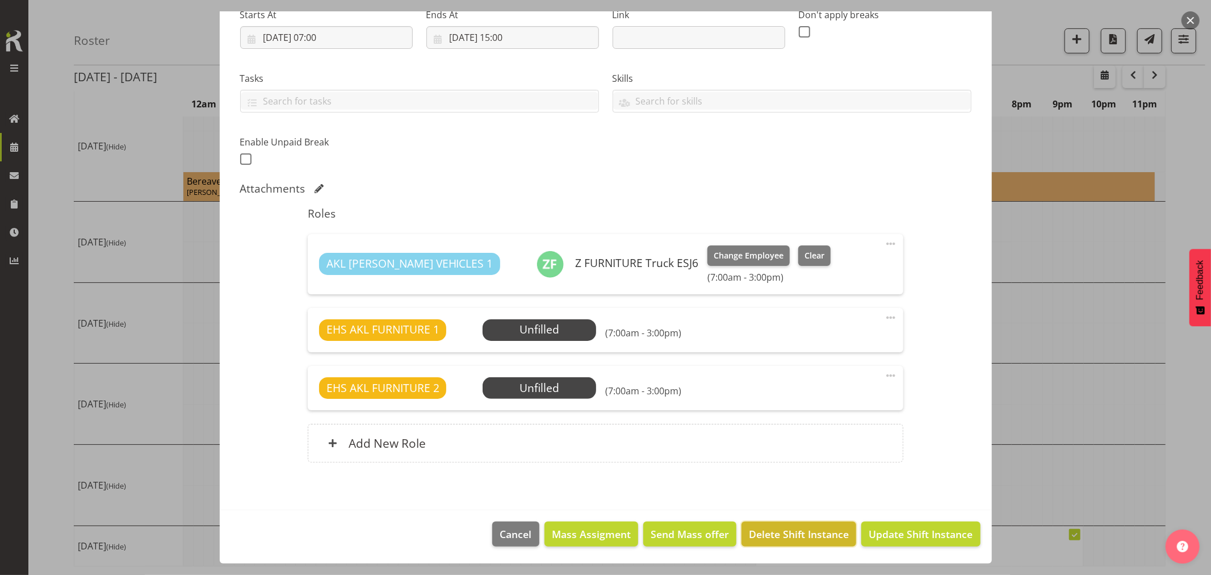
click at [780, 533] on span "Delete Shift Instance" at bounding box center [799, 533] width 100 height 15
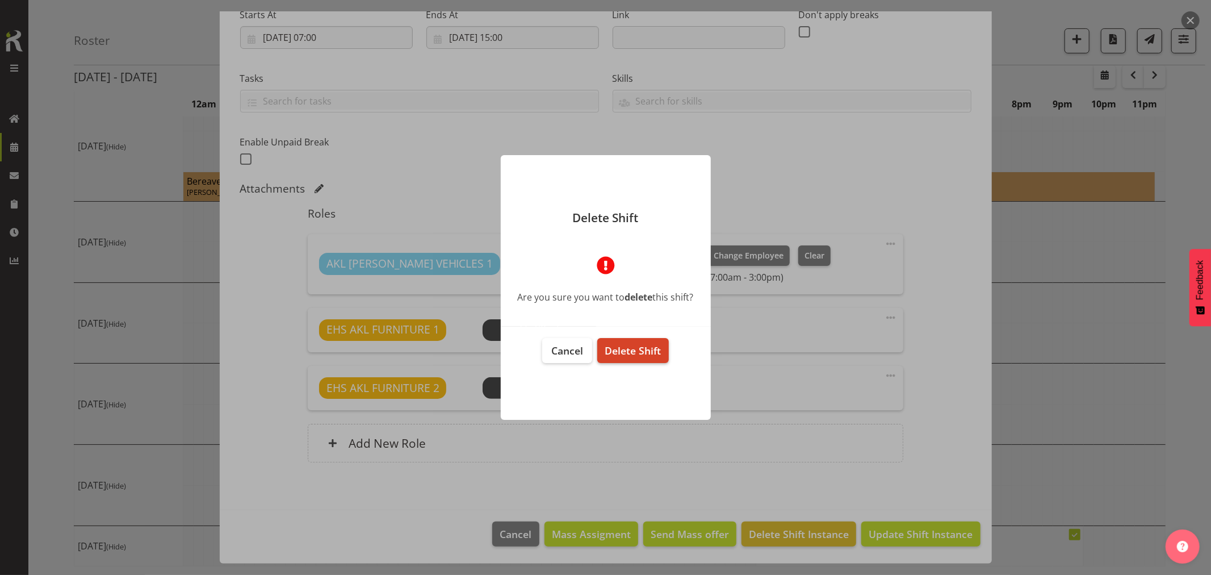
click at [645, 349] on span "Delete Shift" at bounding box center [633, 350] width 56 height 14
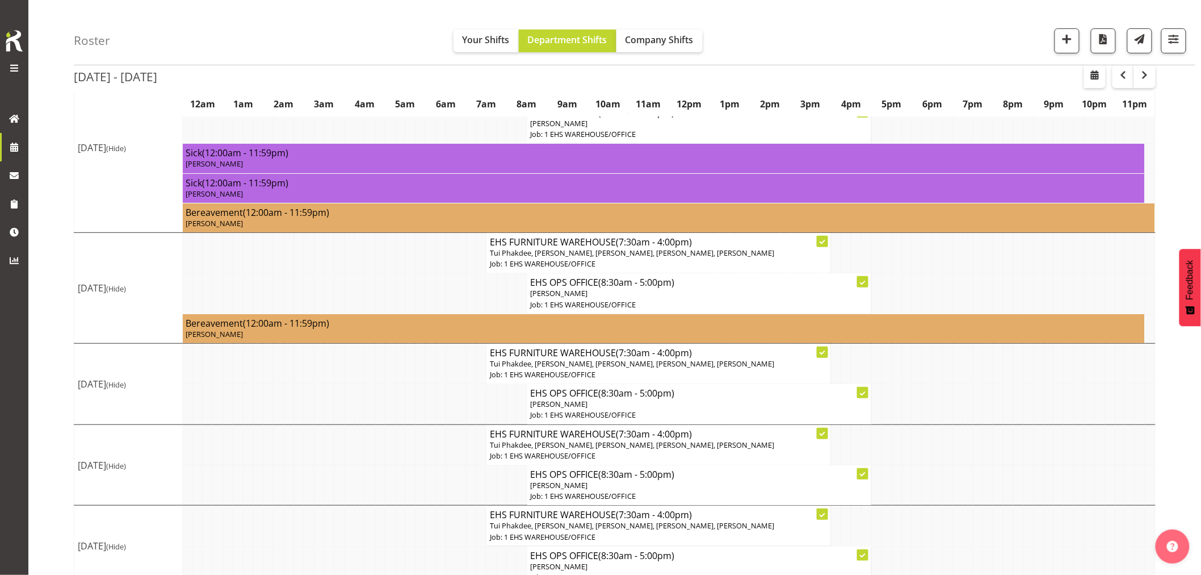
scroll to position [218, 0]
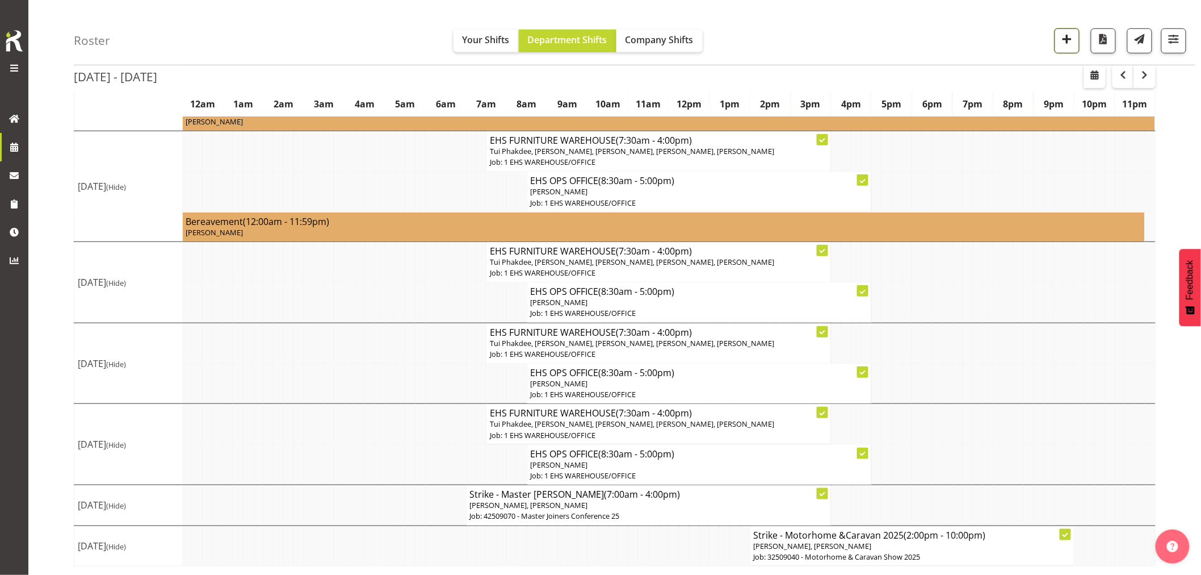
click at [1066, 40] on span "button" at bounding box center [1067, 39] width 15 height 15
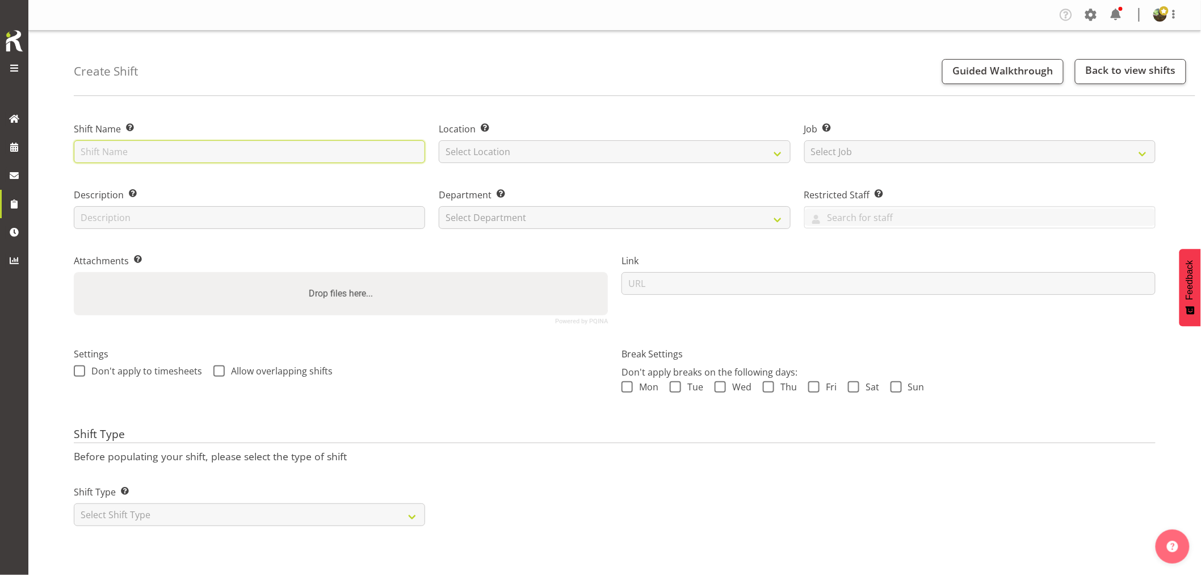
click at [286, 161] on input "text" at bounding box center [249, 151] width 351 height 23
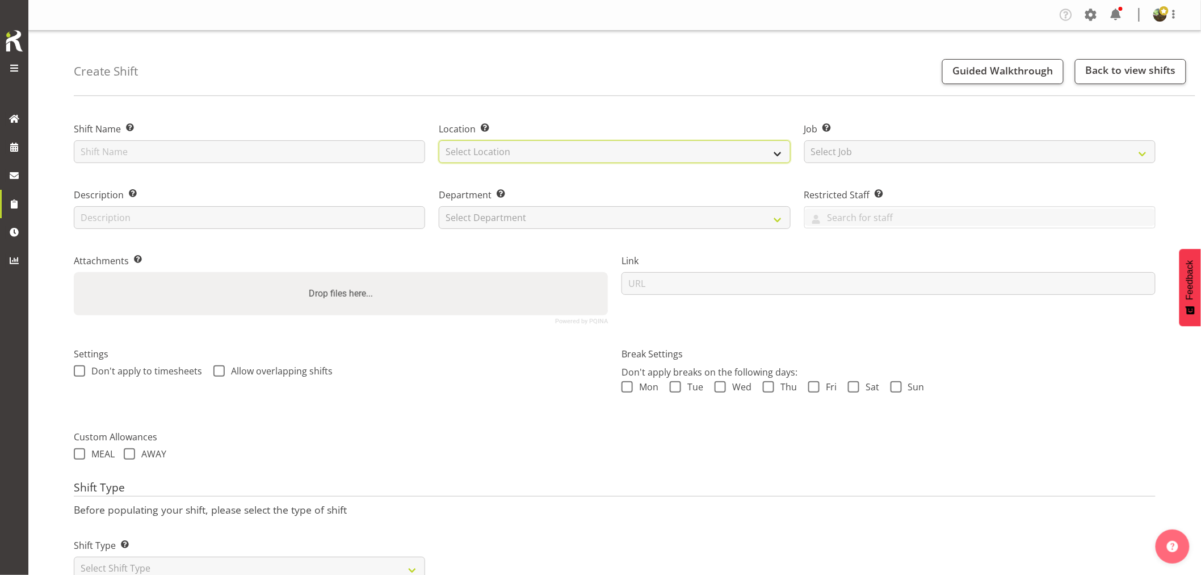
click at [475, 150] on select "Select Location" at bounding box center [614, 151] width 351 height 23
select select "35"
click at [439, 140] on select "Select Location EHS [PERSON_NAME]" at bounding box center [614, 151] width 351 height 23
click at [874, 149] on select "Select Job Create new job 1 Carlton Events 1 [PERSON_NAME][GEOGRAPHIC_DATA] 1 […" at bounding box center [980, 151] width 351 height 23
select select "8653"
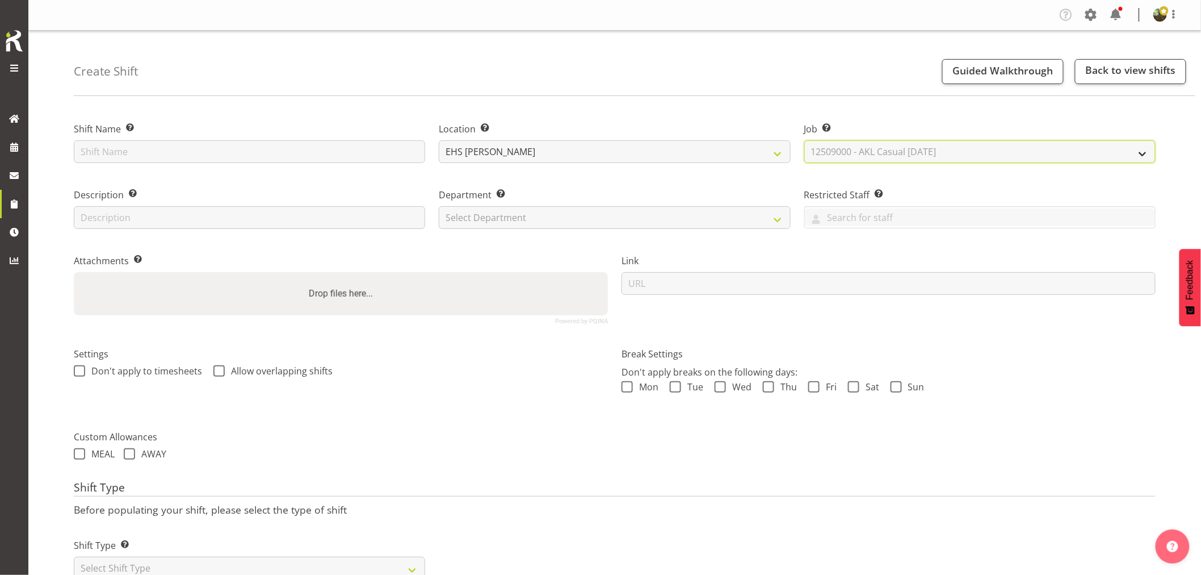
click at [805, 140] on select "Select Job Create new job 1 Carlton Events 1 Carlton Hamilton 1 Carlton Welling…" at bounding box center [980, 151] width 351 height 23
click at [628, 224] on select "Select Department EHS AKL FURNITURE" at bounding box center [614, 217] width 351 height 23
select select "38"
click at [439, 206] on select "Select Department EHS AKL FURNITURE" at bounding box center [614, 217] width 351 height 23
click at [162, 153] on input "text" at bounding box center [249, 151] width 351 height 23
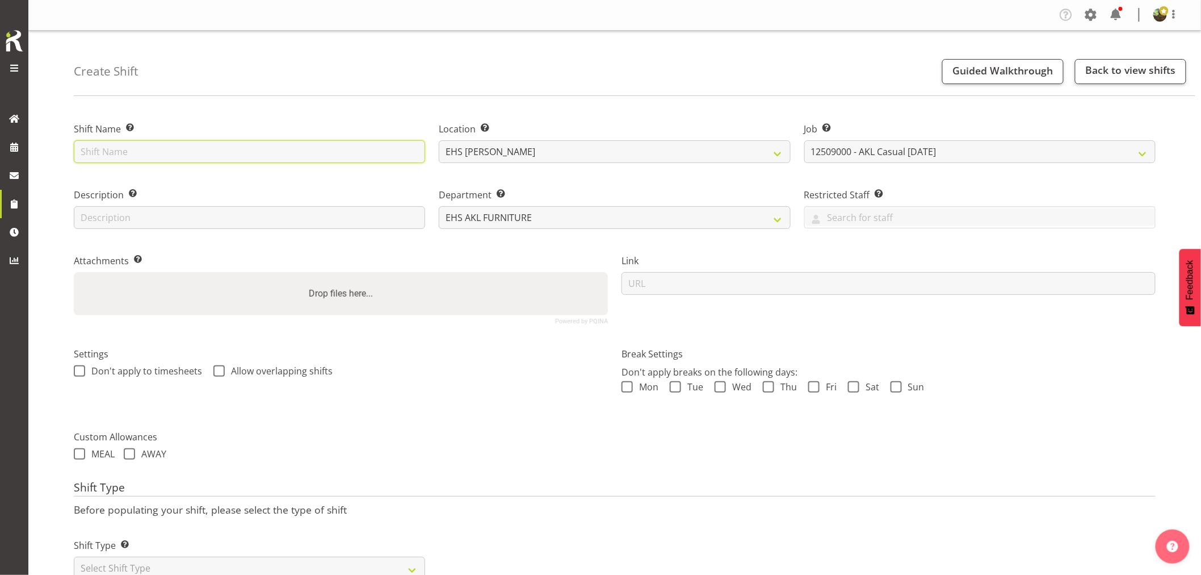
click at [192, 153] on input "text" at bounding box center [249, 151] width 351 height 23
click at [250, 153] on input "Strike -" at bounding box center [249, 151] width 351 height 23
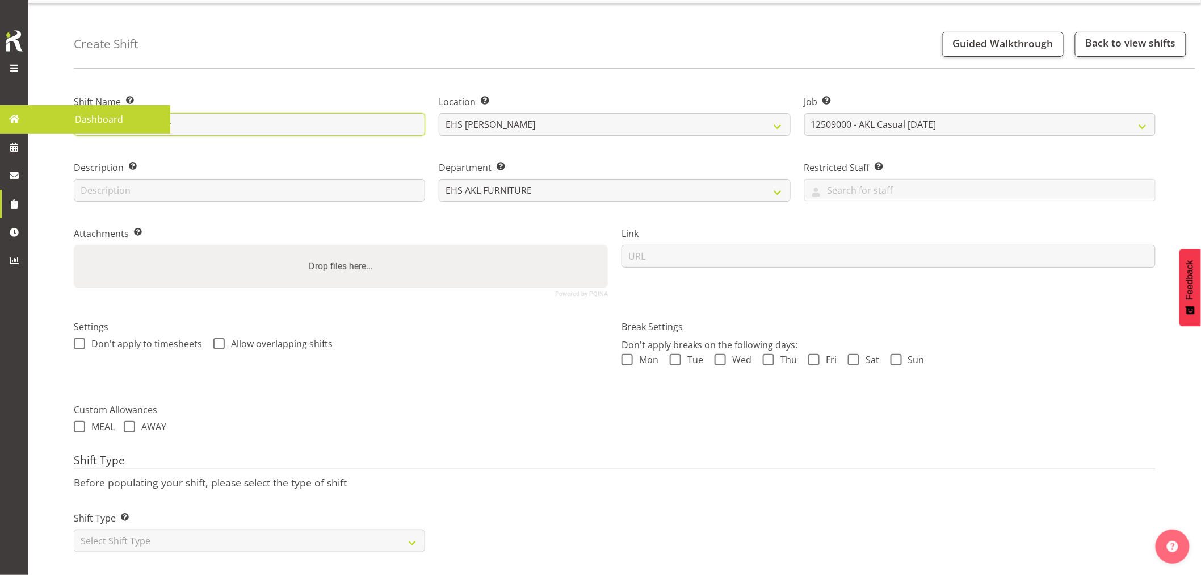
scroll to position [41, 0]
type input "Strike - Public Library"
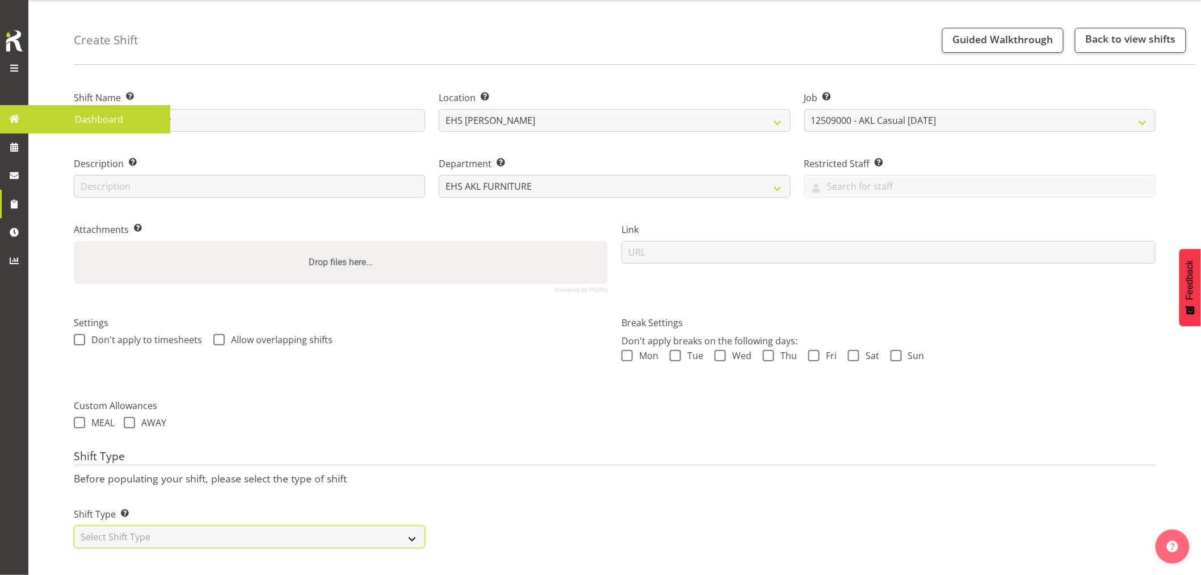
drag, startPoint x: 169, startPoint y: 526, endPoint x: 169, endPoint y: 518, distance: 7.9
click at [169, 526] on select "Select Shift Type One Off Shift Recurring Shift Rotating Shift" at bounding box center [249, 536] width 351 height 23
select select "one_off"
click at [74, 525] on select "Select Shift Type One Off Shift Recurring Shift Rotating Shift" at bounding box center [249, 536] width 351 height 23
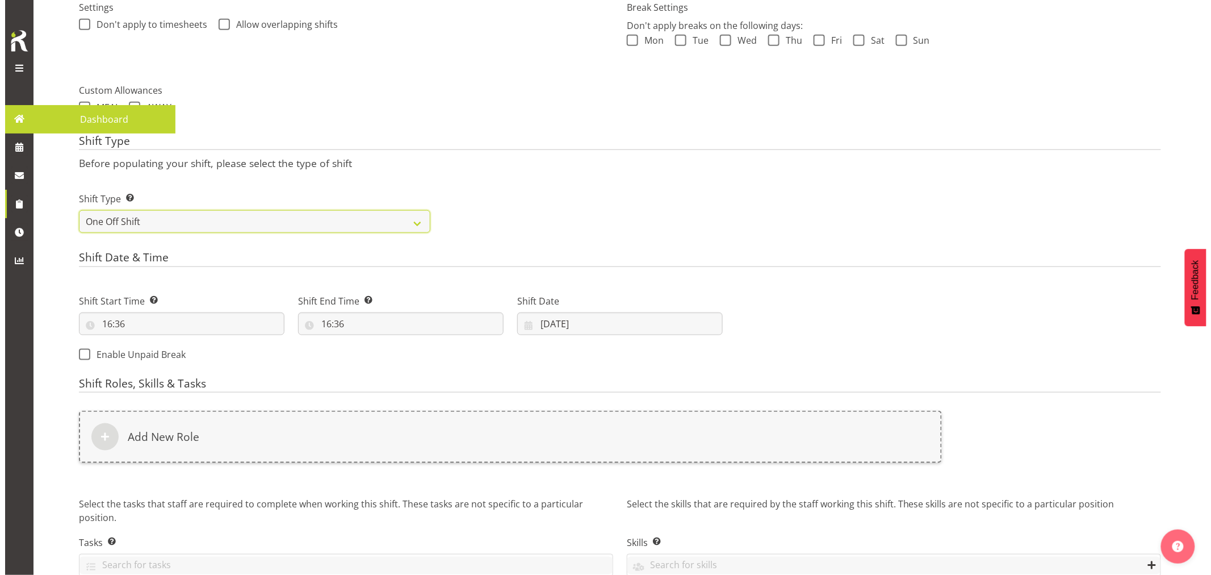
scroll to position [356, 0]
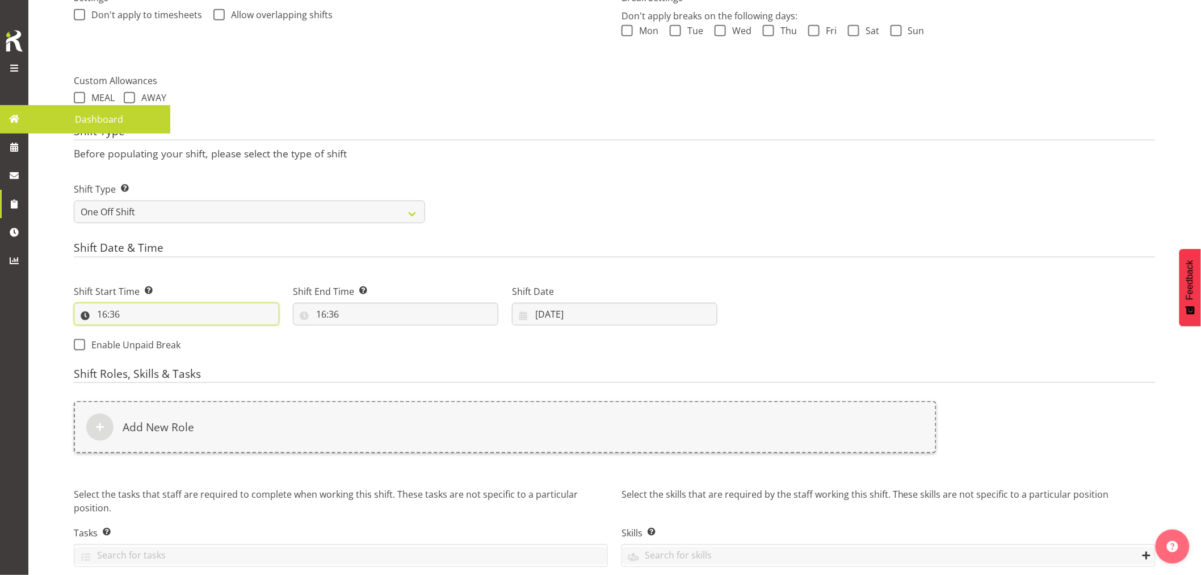
click at [103, 313] on input "16:36" at bounding box center [177, 314] width 206 height 23
click at [149, 342] on select "00 01 02 03 04 05 06 07 08 09 10 11 12 13 14 15 16 17 18 19 20 21 22 23" at bounding box center [152, 343] width 26 height 23
select select "12"
click at [139, 332] on select "00 01 02 03 04 05 06 07 08 09 10 11 12 13 14 15 16 17 18 19 20 21 22 23" at bounding box center [152, 343] width 26 height 23
type input "12:36"
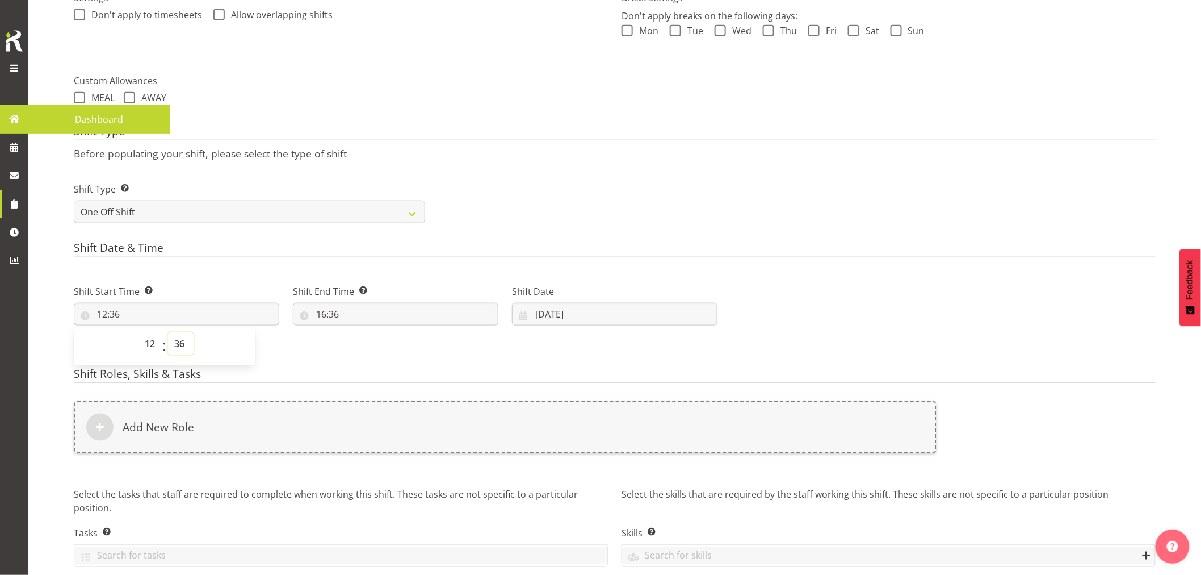
drag, startPoint x: 177, startPoint y: 341, endPoint x: 177, endPoint y: 333, distance: 7.4
click at [177, 341] on select "00 01 02 03 04 05 06 07 08 09 10 11 12 13 14 15 16 17 18 19 20 21 22 23 24 25 2…" at bounding box center [181, 343] width 26 height 23
select select "0"
click at [168, 332] on select "00 01 02 03 04 05 06 07 08 09 10 11 12 13 14 15 16 17 18 19 20 21 22 23 24 25 2…" at bounding box center [181, 343] width 26 height 23
type input "12:00"
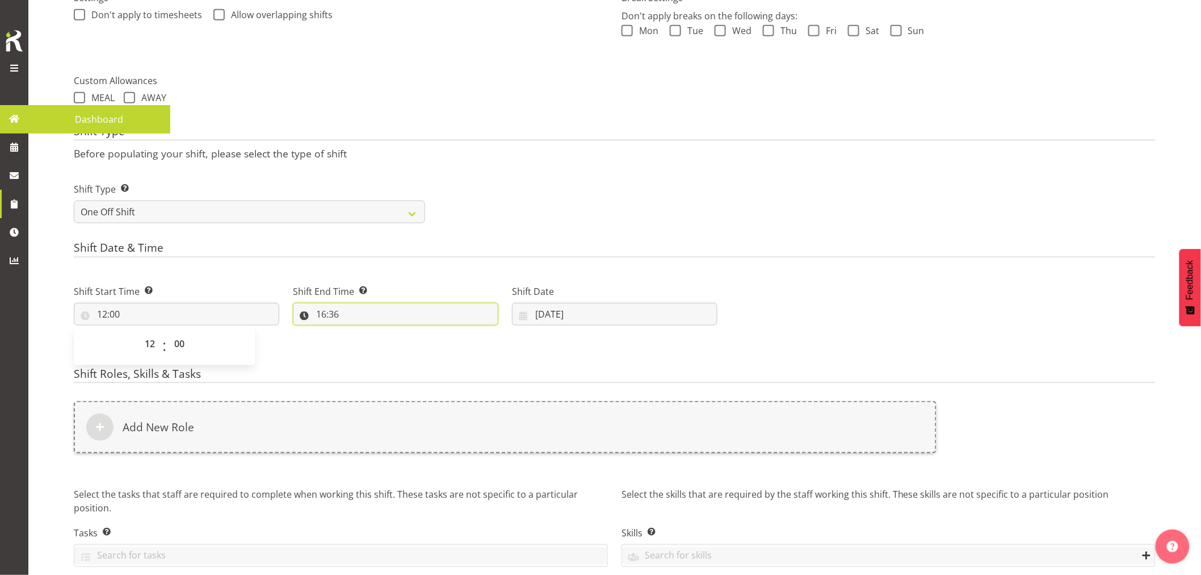
click at [321, 315] on input "16:36" at bounding box center [396, 314] width 206 height 23
click at [402, 343] on select "00 01 02 03 04 05 06 07 08 09 10 11 12 13 14 15 16 17 18 19 20 21 22 23 24 25 2…" at bounding box center [400, 343] width 26 height 23
select select "0"
click at [387, 332] on select "00 01 02 03 04 05 06 07 08 09 10 11 12 13 14 15 16 17 18 19 20 21 22 23 24 25 2…" at bounding box center [400, 343] width 26 height 23
type input "16:00"
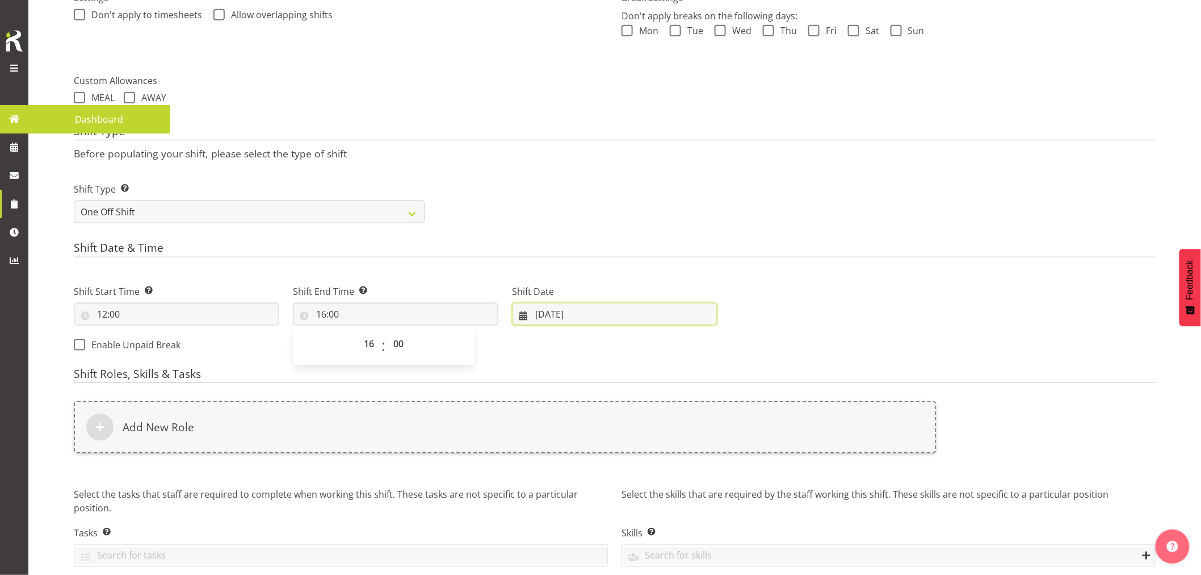
drag, startPoint x: 559, startPoint y: 313, endPoint x: 536, endPoint y: 333, distance: 30.2
click at [559, 313] on input "23/09/2025" at bounding box center [615, 314] width 206 height 23
click at [685, 449] on span "20" at bounding box center [683, 448] width 9 height 11
type input "20/09/2025"
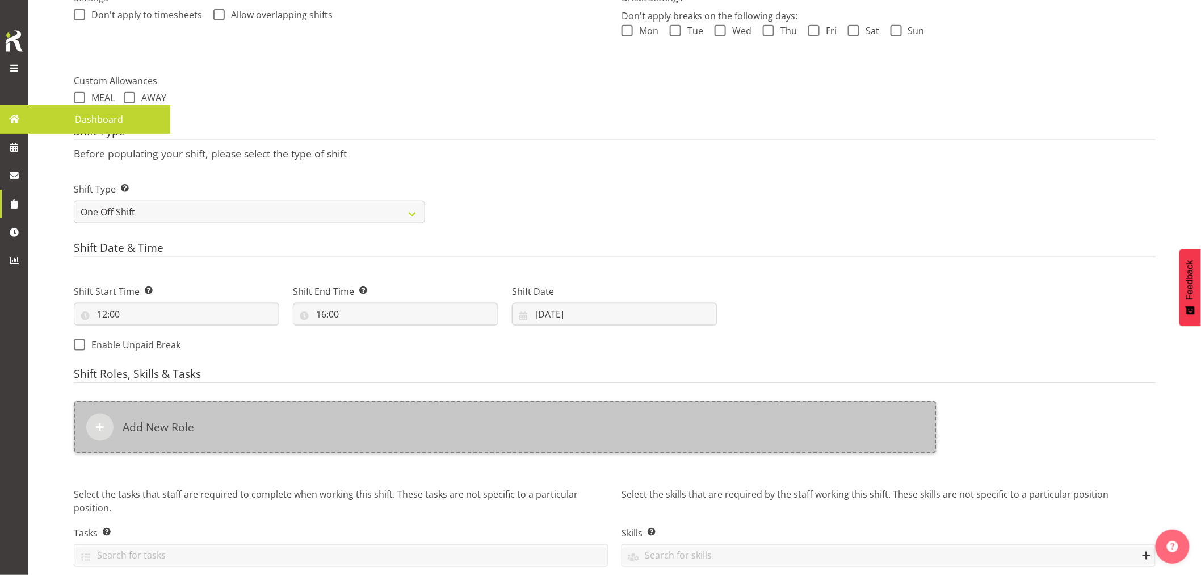
click at [470, 420] on div "Add New Role" at bounding box center [505, 427] width 863 height 52
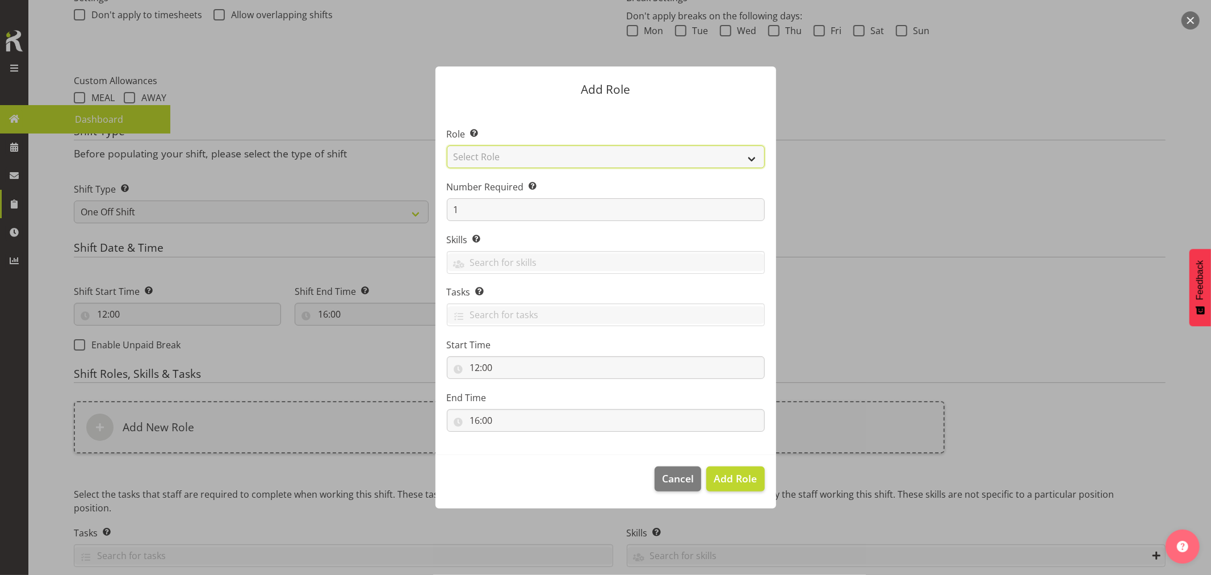
click at [574, 158] on select "Select Role ACCOUNT MANAGER ACCOUNT MANAGER DW ACCOUNTS AKL DIANNA VEHICLES AKL…" at bounding box center [606, 156] width 318 height 23
select select "189"
click at [447, 145] on select "Select Role ACCOUNT MANAGER ACCOUNT MANAGER DW ACCOUNTS AKL DIANNA VEHICLES AKL…" at bounding box center [606, 156] width 318 height 23
click at [741, 476] on span "Add Role" at bounding box center [735, 478] width 43 height 14
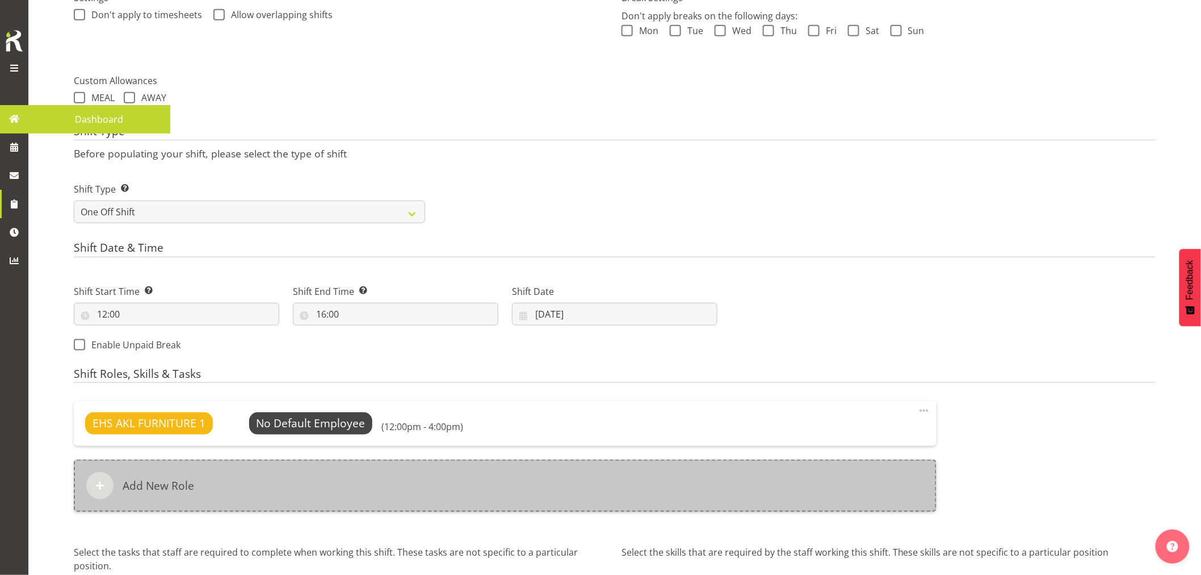
click at [441, 484] on div "Add New Role" at bounding box center [505, 485] width 863 height 52
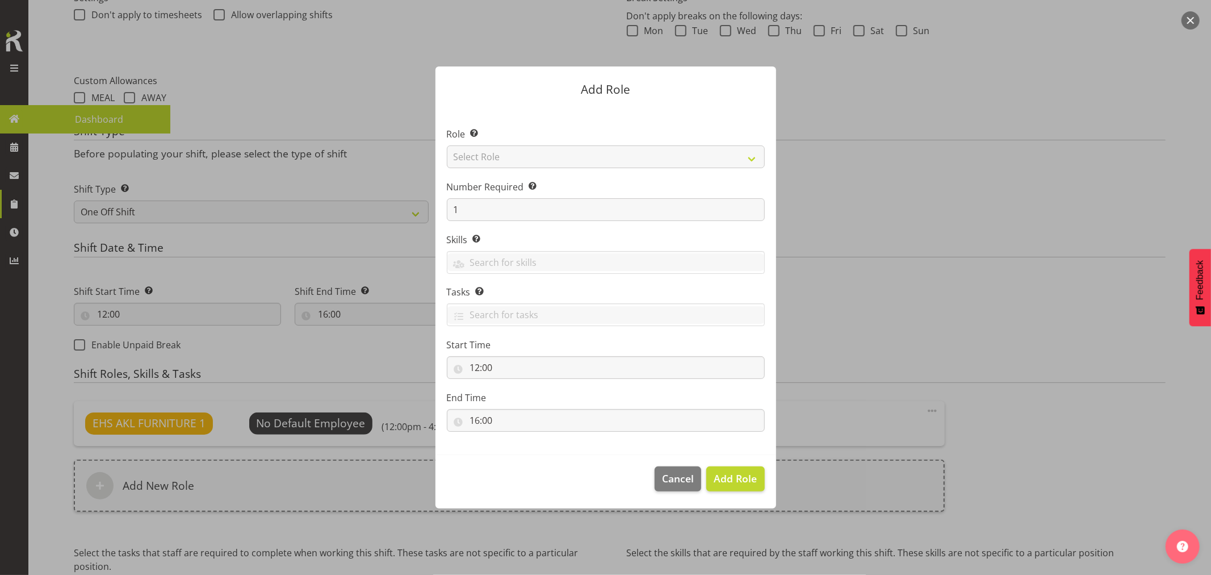
click at [1190, 20] on button "button" at bounding box center [1191, 20] width 18 height 18
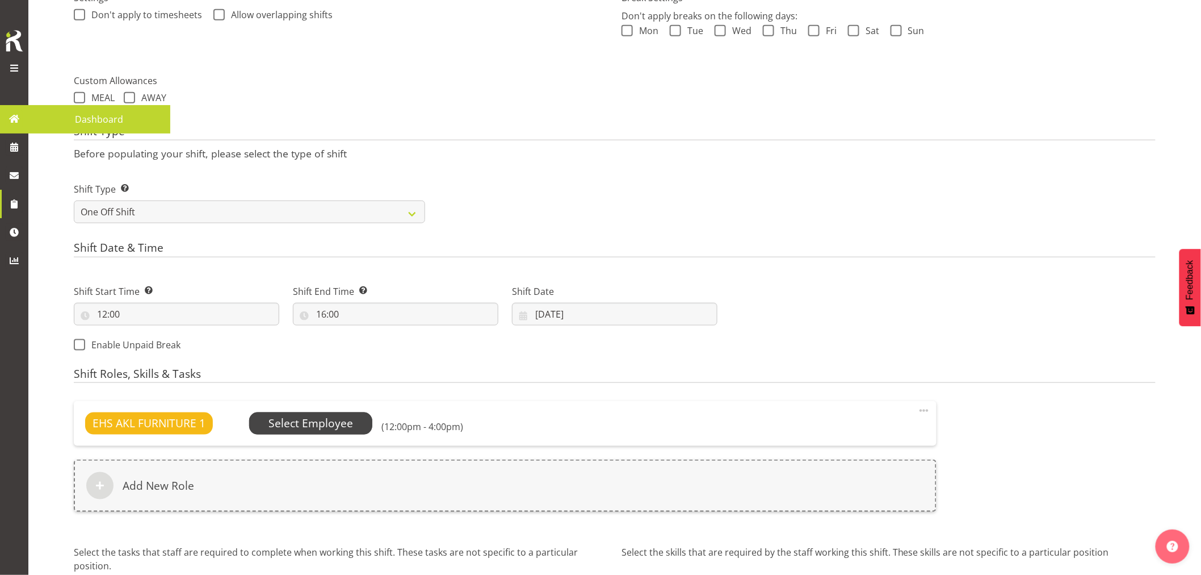
click at [313, 427] on span "Select Employee" at bounding box center [311, 423] width 85 height 16
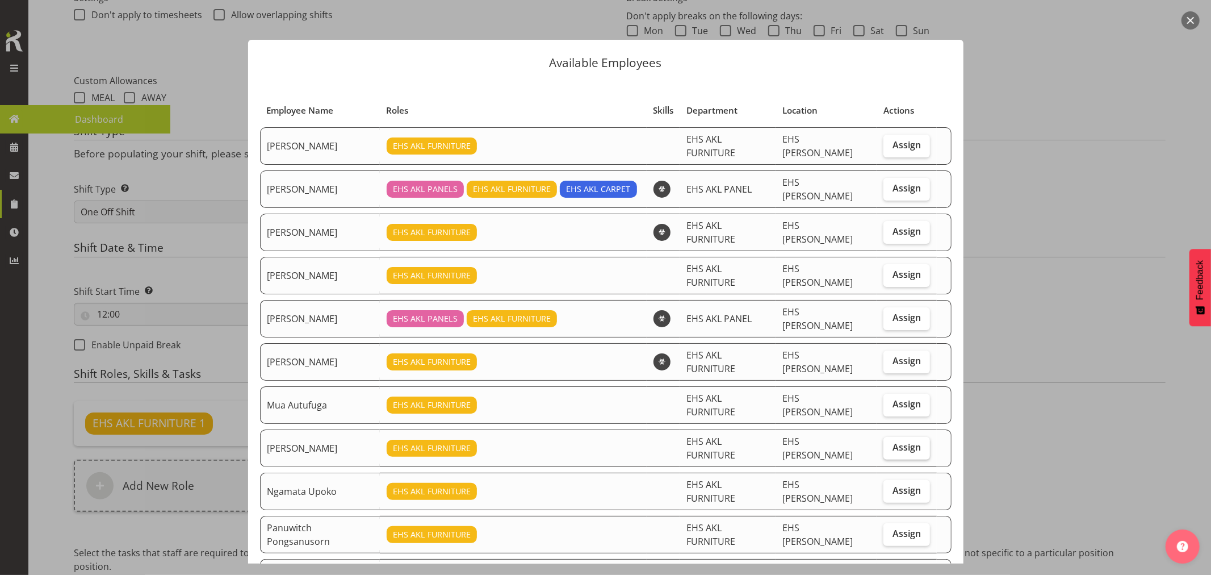
click at [883, 437] on label "Assign" at bounding box center [906, 448] width 47 height 23
click at [883, 443] on input "Assign" at bounding box center [886, 446] width 7 height 7
checkbox input "true"
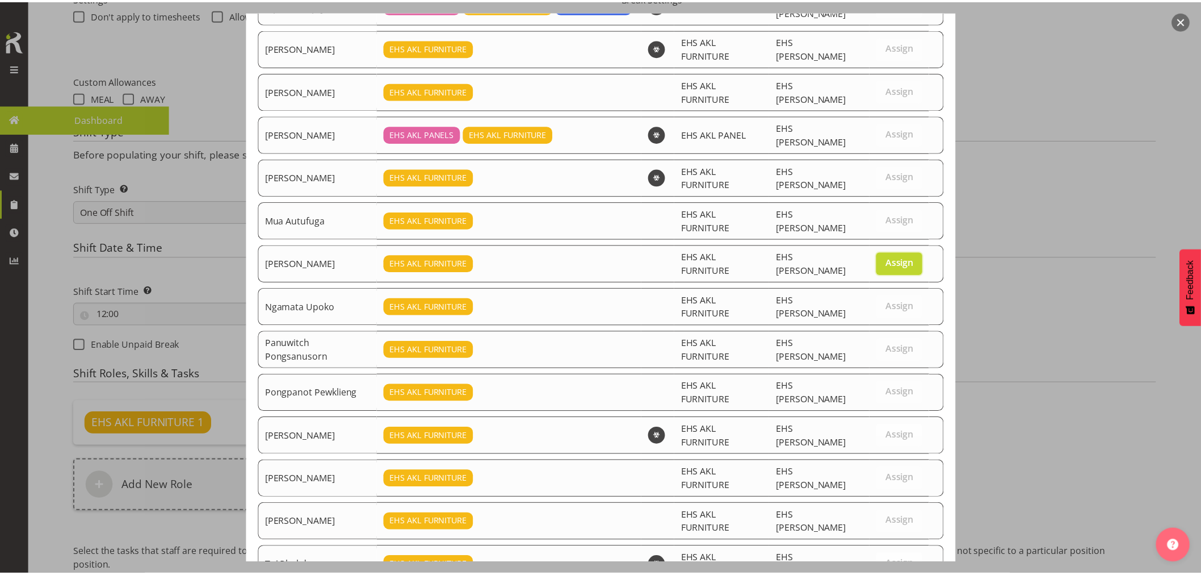
scroll to position [210, 0]
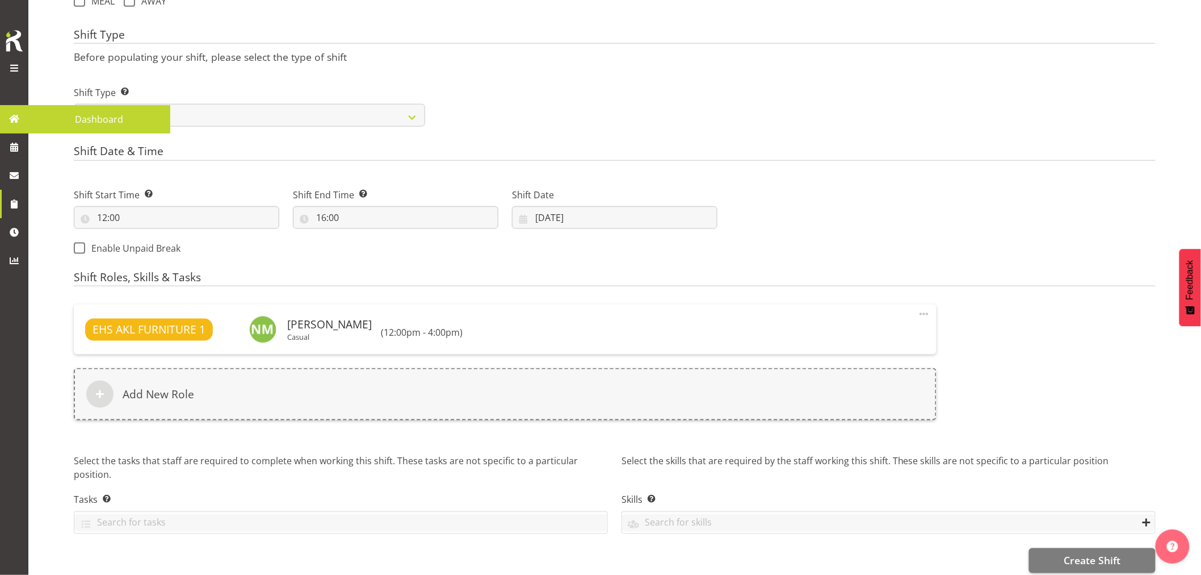
scroll to position [468, 0]
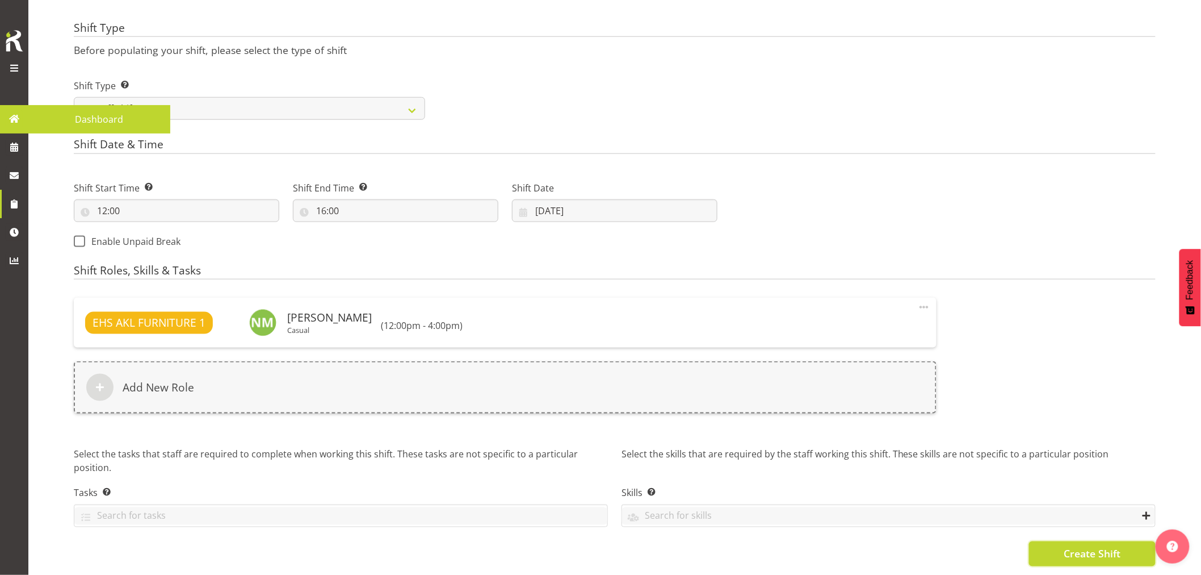
click at [1091, 546] on span "Create Shift" at bounding box center [1092, 553] width 57 height 15
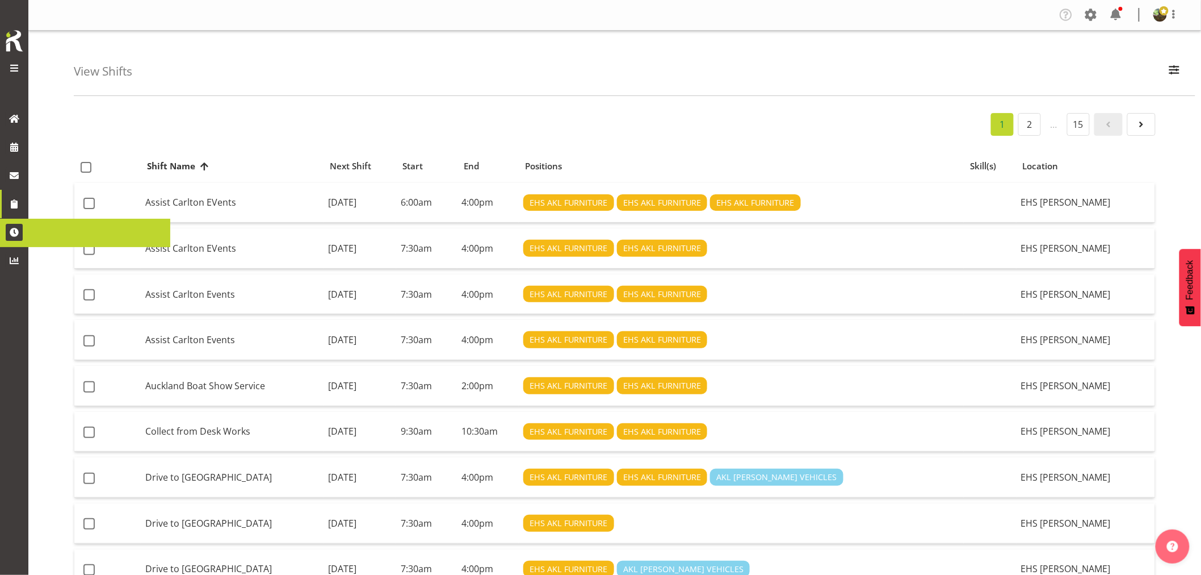
click at [93, 116] on div "1 2 … 15" at bounding box center [615, 124] width 1082 height 23
